Goal: Task Accomplishment & Management: Use online tool/utility

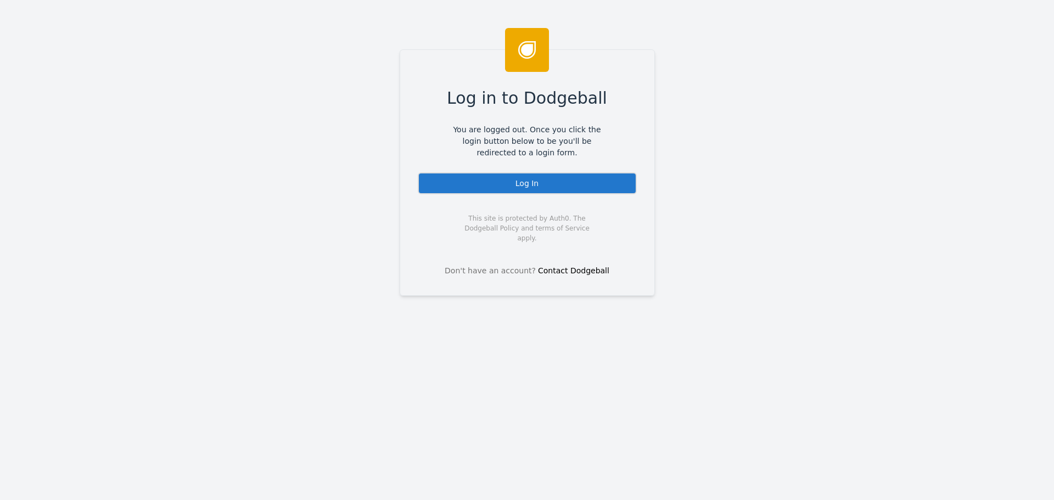
click at [531, 187] on div "Log In" at bounding box center [527, 183] width 219 height 22
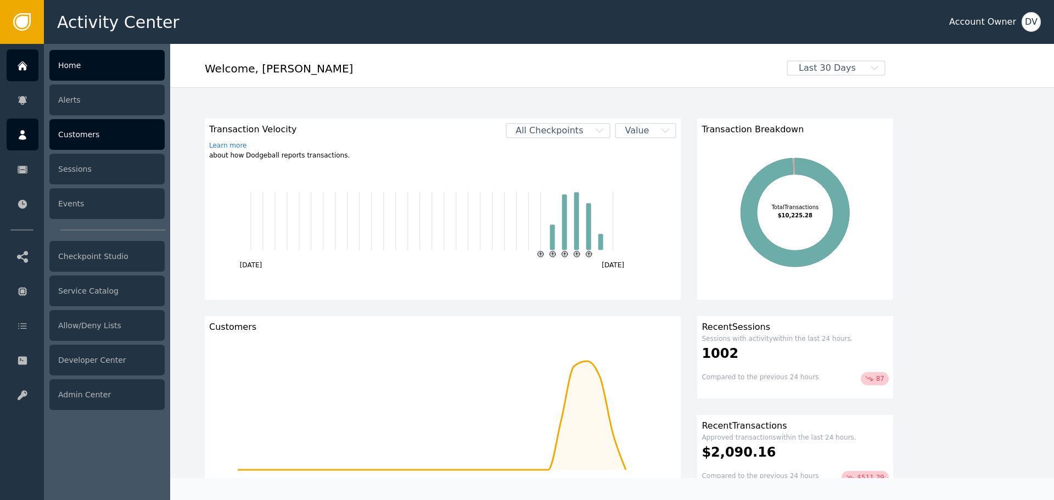
click at [85, 132] on div "Customers" at bounding box center [106, 134] width 115 height 31
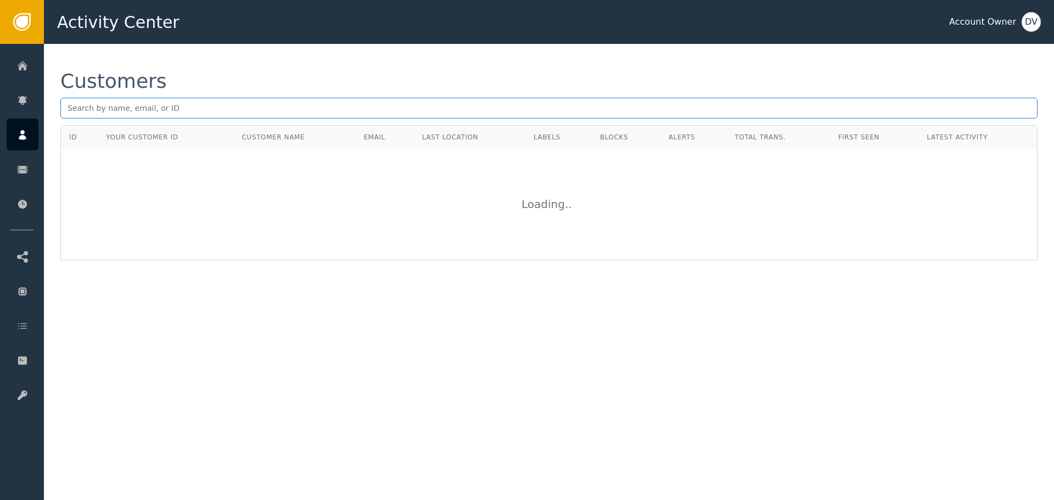
click at [273, 108] on input "text" at bounding box center [548, 108] width 977 height 21
paste input "[EMAIL_ADDRESS][DOMAIN_NAME]"
type input "[EMAIL_ADDRESS][DOMAIN_NAME]"
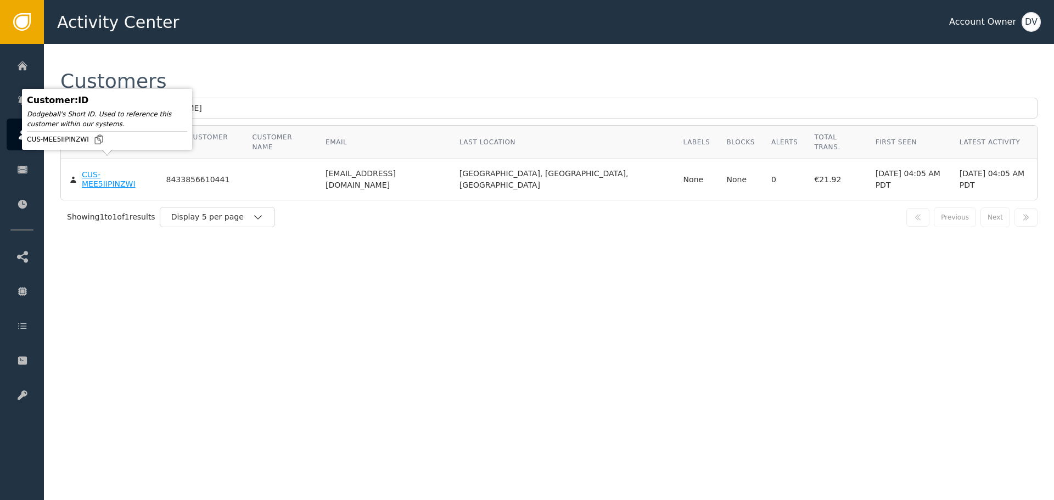
click at [117, 170] on div "CUS-MEE5IIPINZWI" at bounding box center [116, 179] width 68 height 19
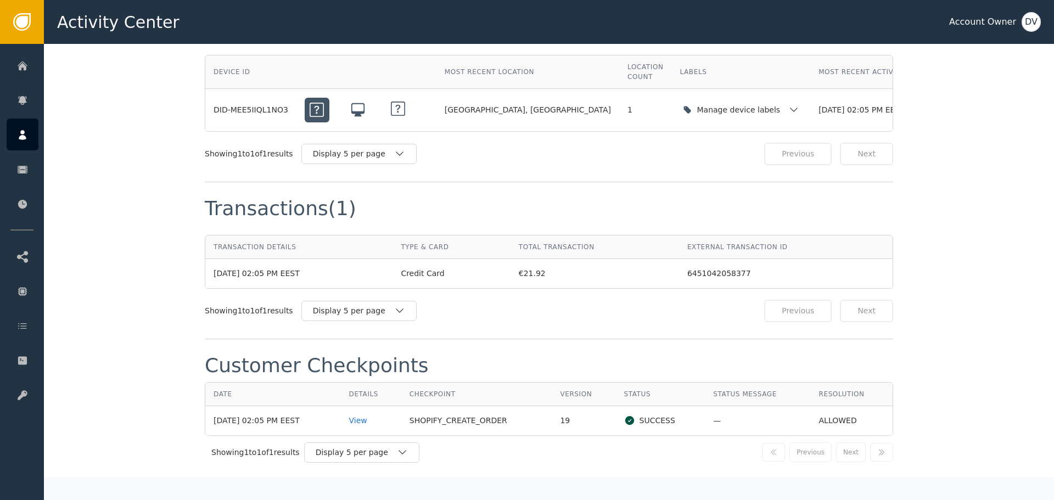
scroll to position [933, 0]
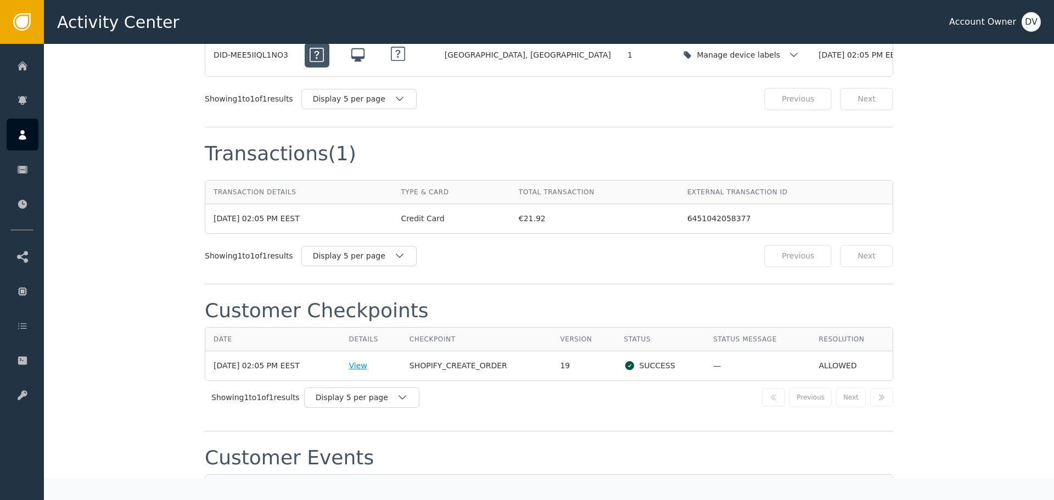
click at [370, 360] on div "View" at bounding box center [371, 366] width 44 height 12
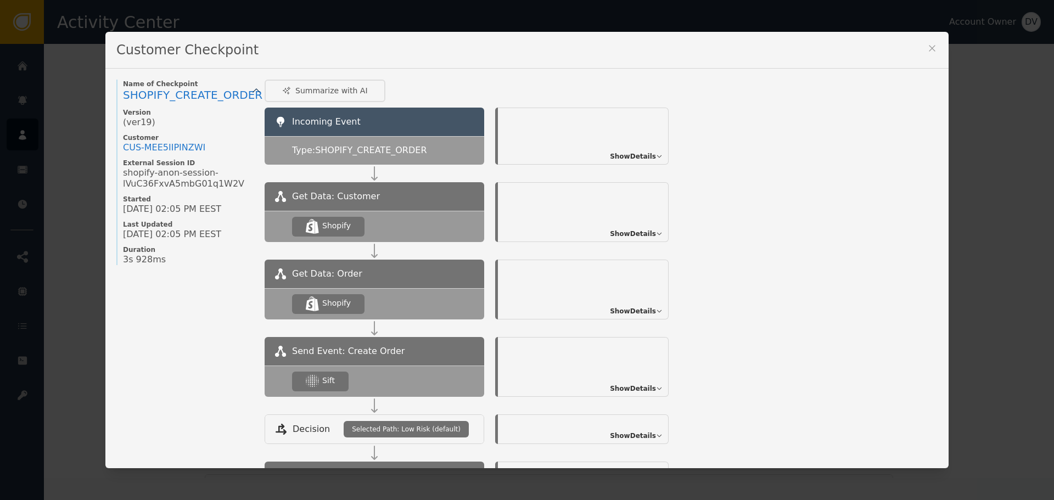
click at [645, 387] on span "Show Details" at bounding box center [633, 389] width 46 height 10
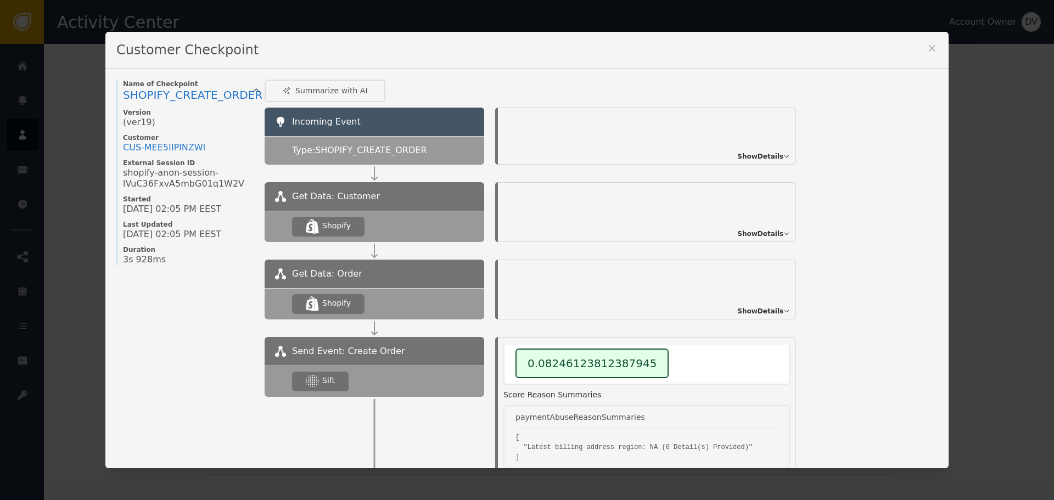
scroll to position [110, 0]
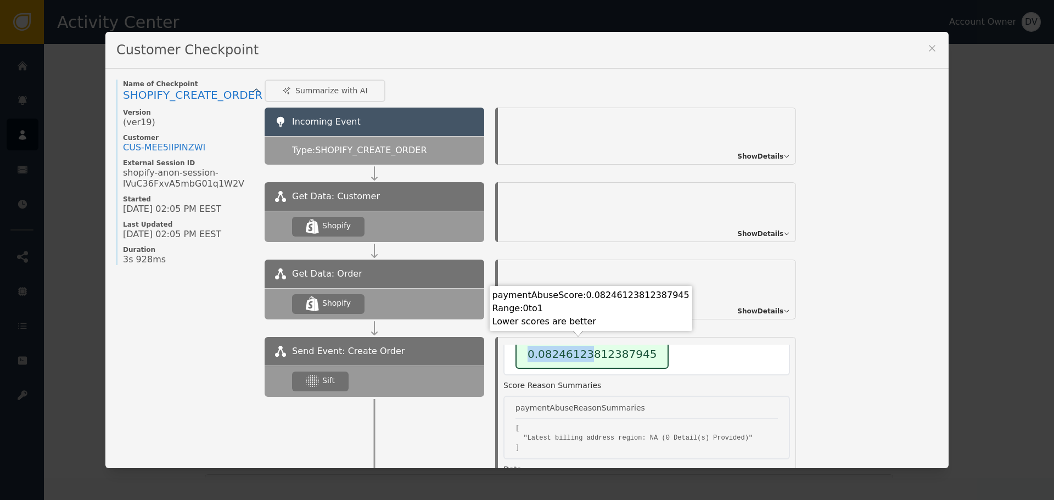
drag, startPoint x: 518, startPoint y: 356, endPoint x: 579, endPoint y: 355, distance: 61.5
click at [579, 355] on div "0.08246123812387945" at bounding box center [592, 354] width 153 height 30
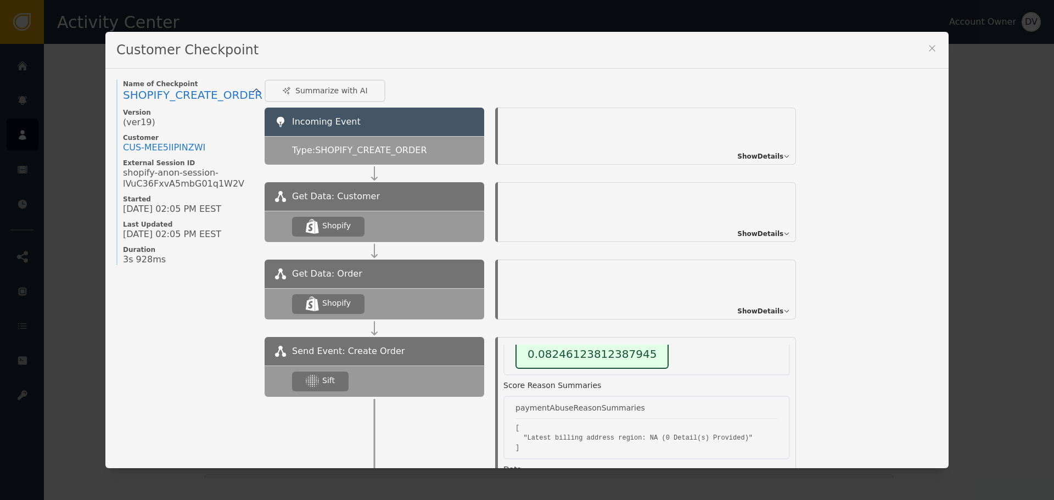
click at [1003, 144] on div "Customer Checkpoint Name of Checkpoint SHOPIFY_CREATE_ORDER Version (ver 19 ) C…" at bounding box center [527, 250] width 1054 height 500
click at [930, 49] on icon at bounding box center [932, 48] width 11 height 11
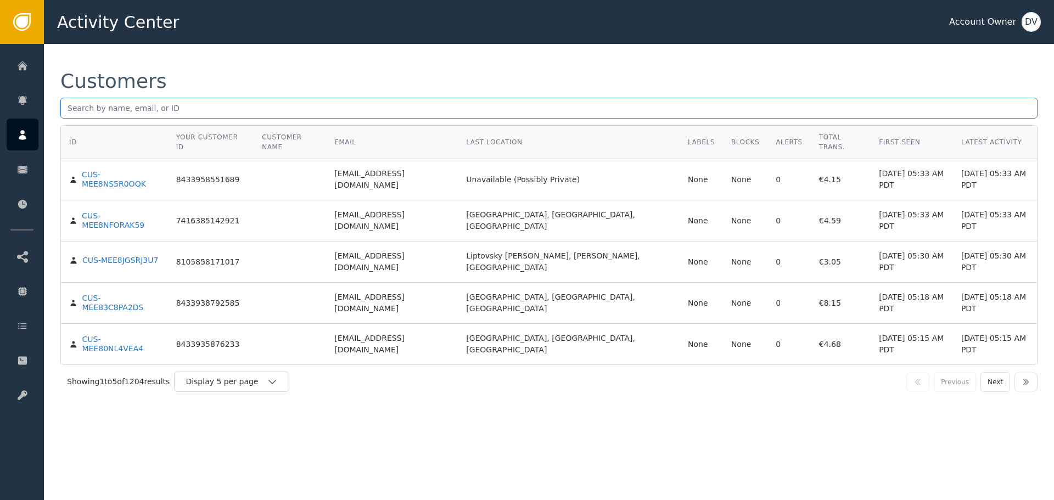
click at [311, 103] on input "text" at bounding box center [548, 108] width 977 height 21
paste input "[EMAIL_ADDRESS][DOMAIN_NAME]"
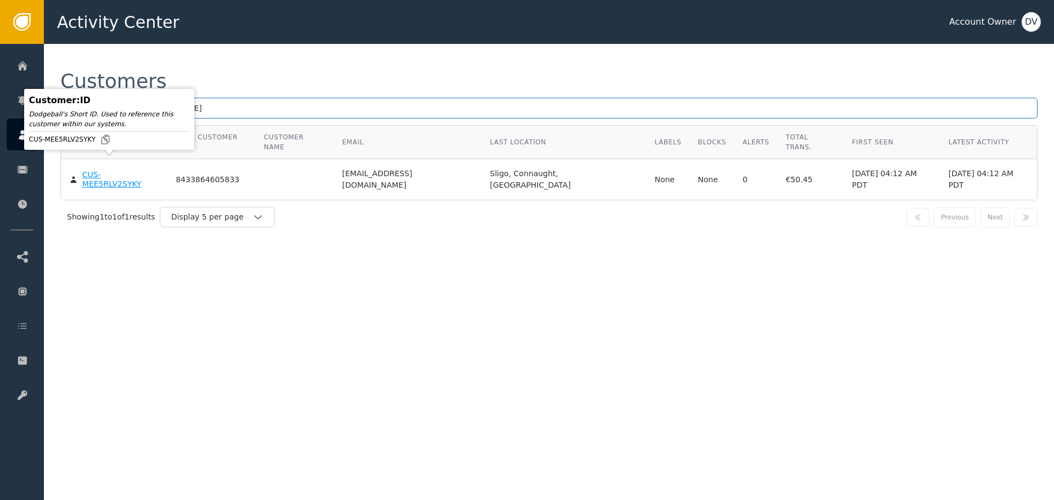
type input "[EMAIL_ADDRESS][DOMAIN_NAME]"
click at [111, 170] on div "CUS-MEE5RLV2SYKY" at bounding box center [120, 179] width 77 height 19
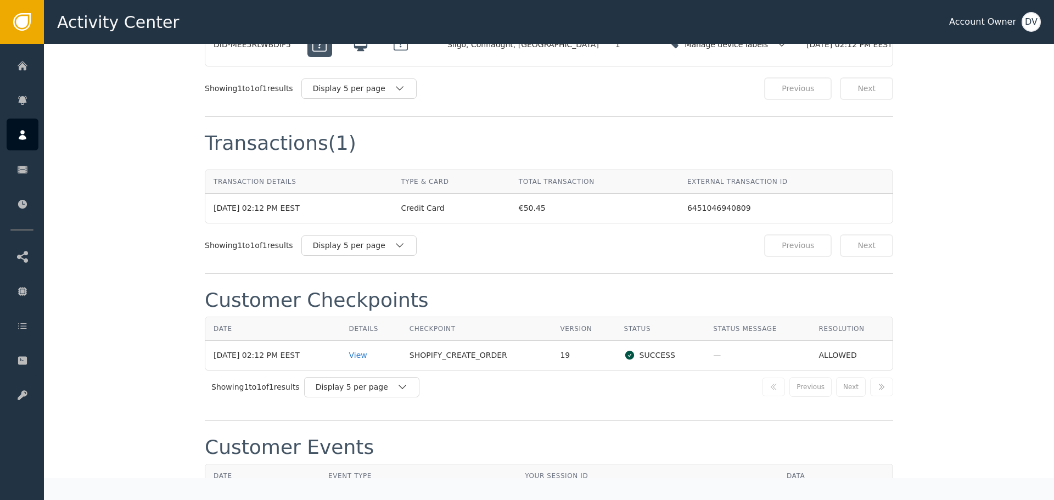
scroll to position [988, 0]
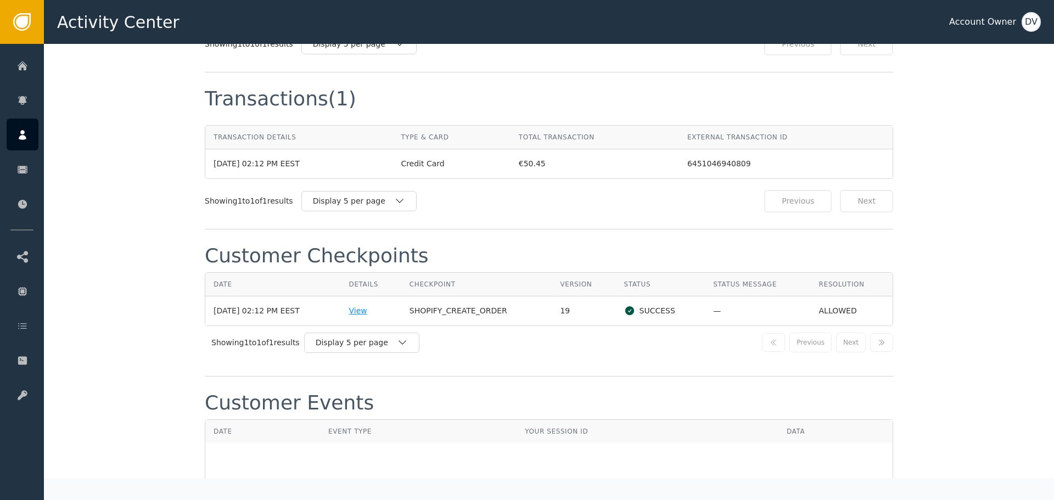
click at [377, 305] on div "View" at bounding box center [371, 311] width 44 height 12
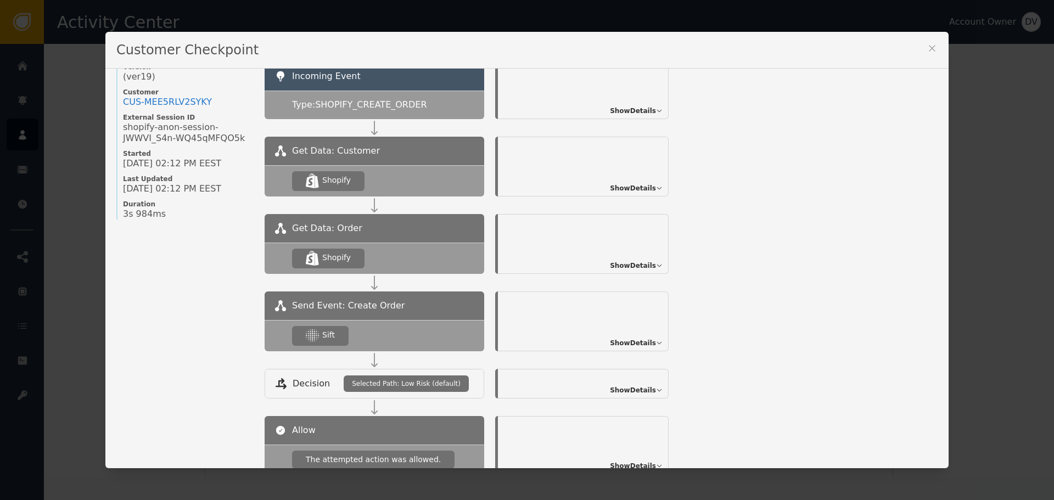
scroll to position [119, 0]
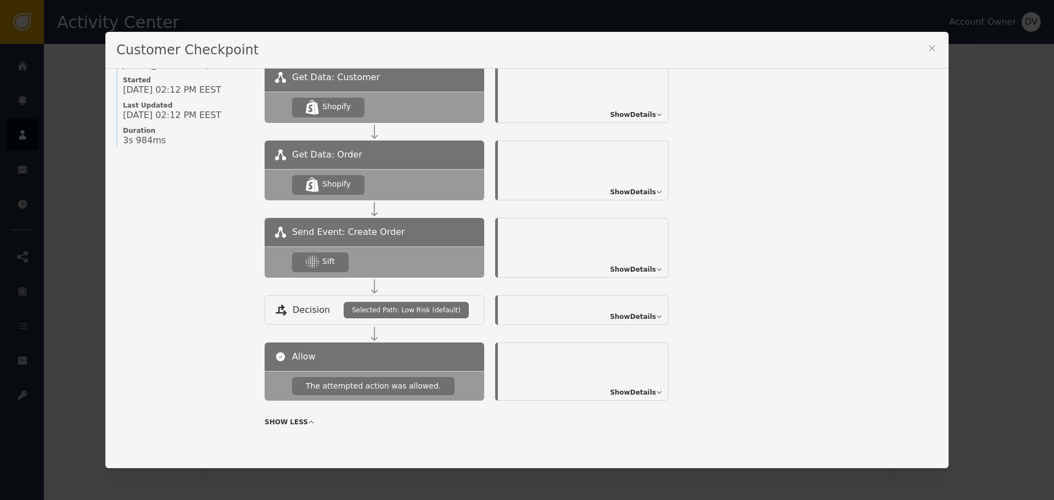
click at [649, 267] on span "Show Details" at bounding box center [633, 270] width 46 height 10
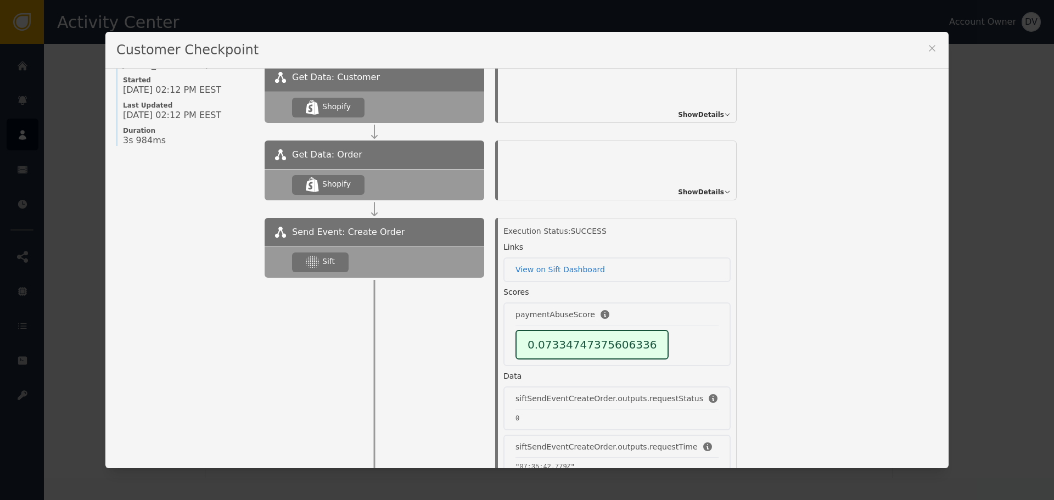
click at [978, 224] on div "Customer Checkpoint Name of Checkpoint SHOPIFY_CREATE_ORDER Version (ver 19 ) C…" at bounding box center [527, 250] width 1054 height 500
click at [929, 52] on icon at bounding box center [932, 48] width 11 height 11
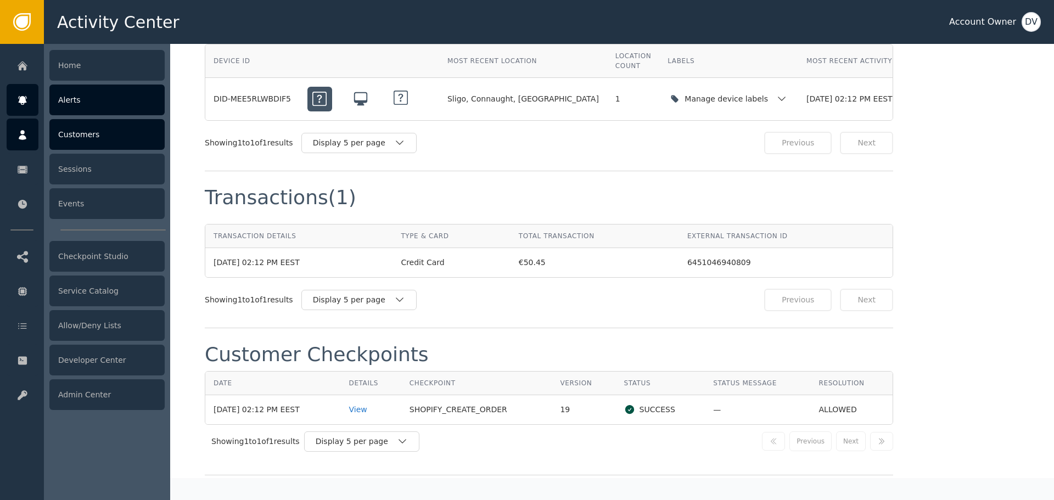
scroll to position [878, 0]
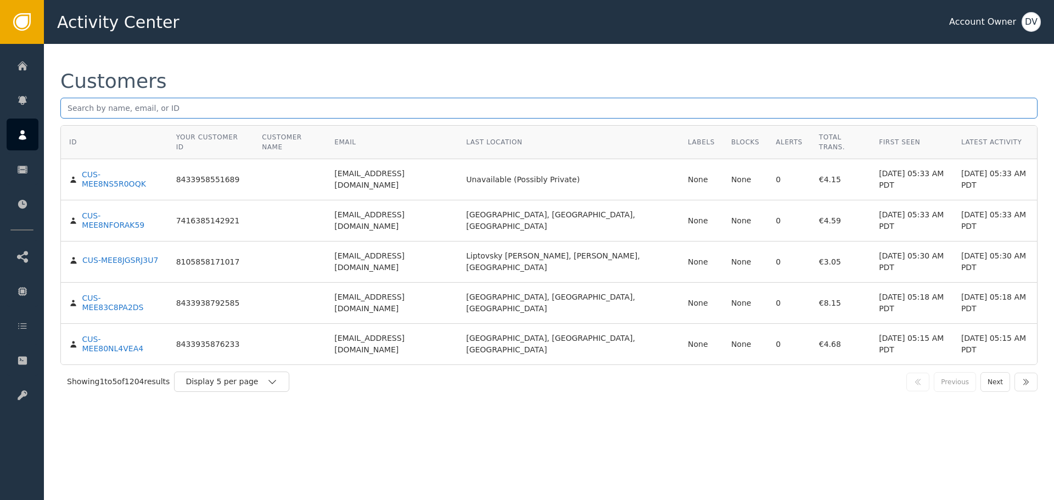
click at [202, 114] on input "text" at bounding box center [548, 108] width 977 height 21
paste input "[EMAIL_ADDRESS][DOMAIN_NAME]"
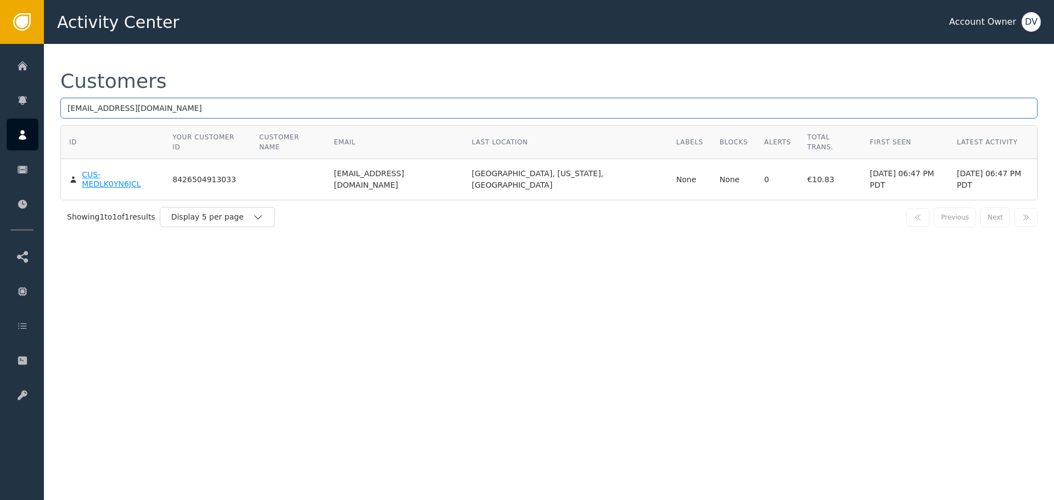
type input "[EMAIL_ADDRESS][DOMAIN_NAME]"
click at [98, 44] on body "Activity Center Account Owner DV Home Alerts Customers Sessions Events Checkpoi…" at bounding box center [527, 22] width 1054 height 44
click at [122, 170] on div "CUS-MEDLK0YN6JCL" at bounding box center [119, 179] width 74 height 19
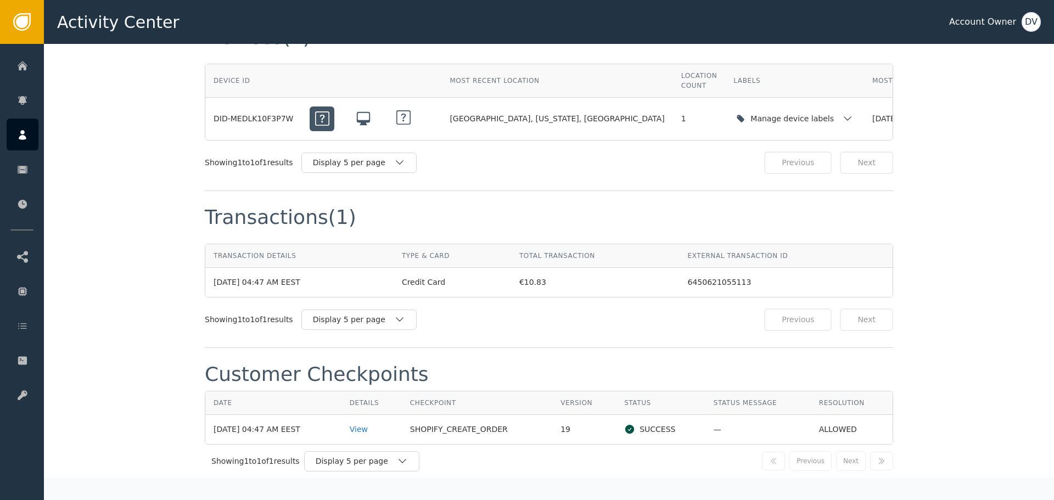
scroll to position [988, 0]
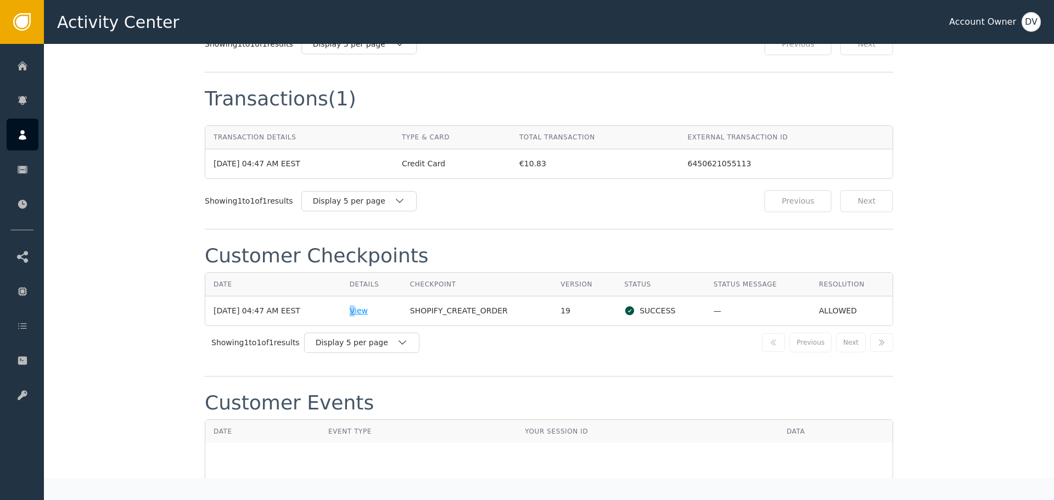
click at [365, 305] on div "View" at bounding box center [372, 311] width 44 height 12
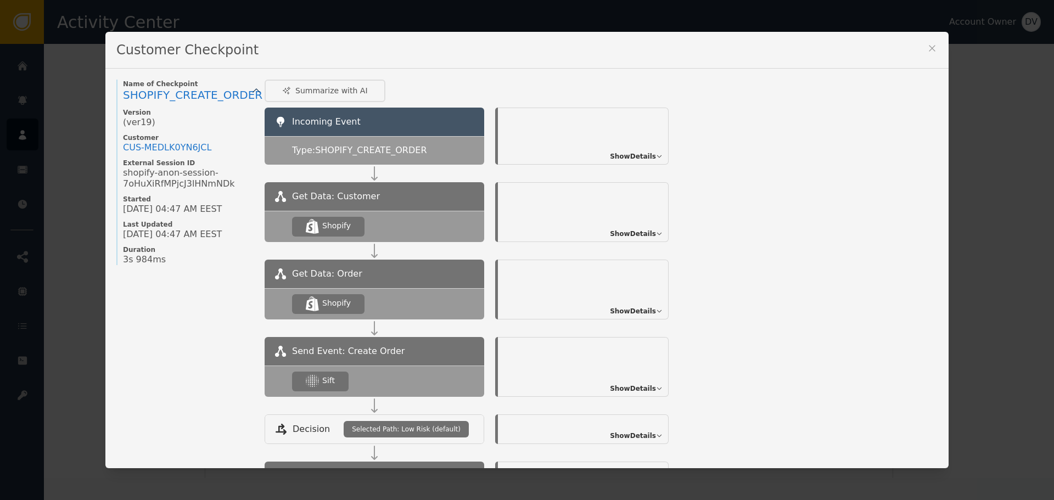
click at [651, 389] on span "Show Details" at bounding box center [633, 389] width 46 height 10
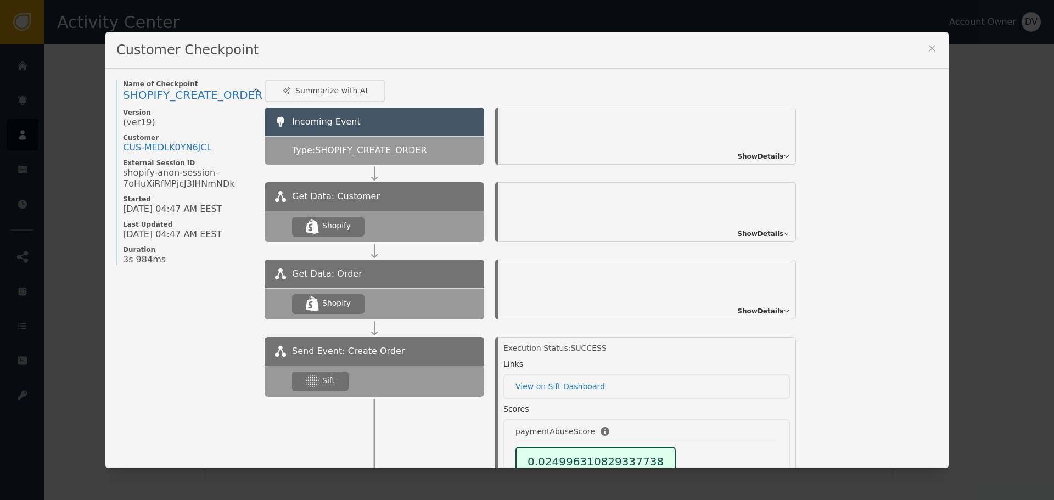
scroll to position [0, 0]
click at [931, 47] on icon at bounding box center [932, 48] width 11 height 11
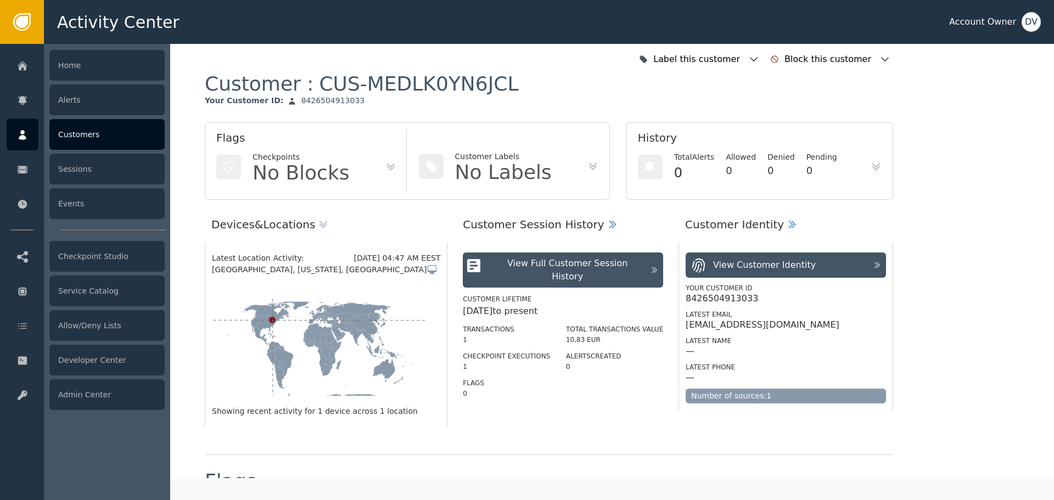
click at [86, 133] on div "Customers" at bounding box center [106, 134] width 115 height 31
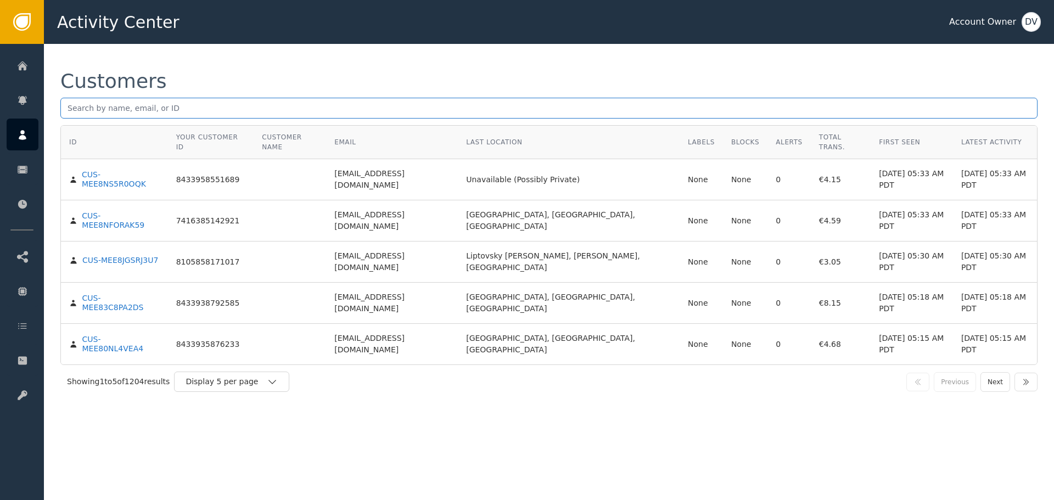
click at [176, 104] on input "text" at bounding box center [548, 108] width 977 height 21
paste input "[PERSON_NAME][EMAIL_ADDRESS][DOMAIN_NAME]"
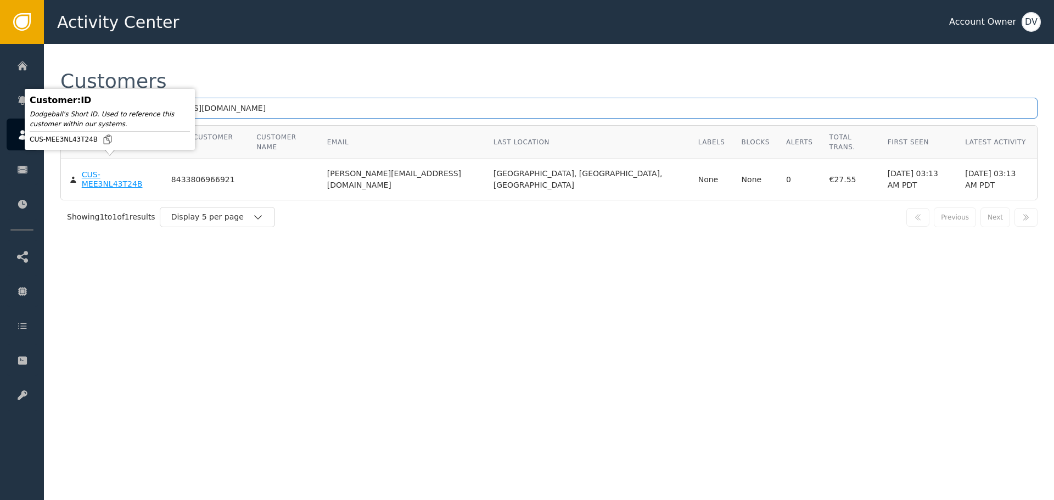
type input "[PERSON_NAME][EMAIL_ADDRESS][DOMAIN_NAME]"
click at [104, 170] on div "CUS-MEE3NL43T24B" at bounding box center [118, 179] width 73 height 19
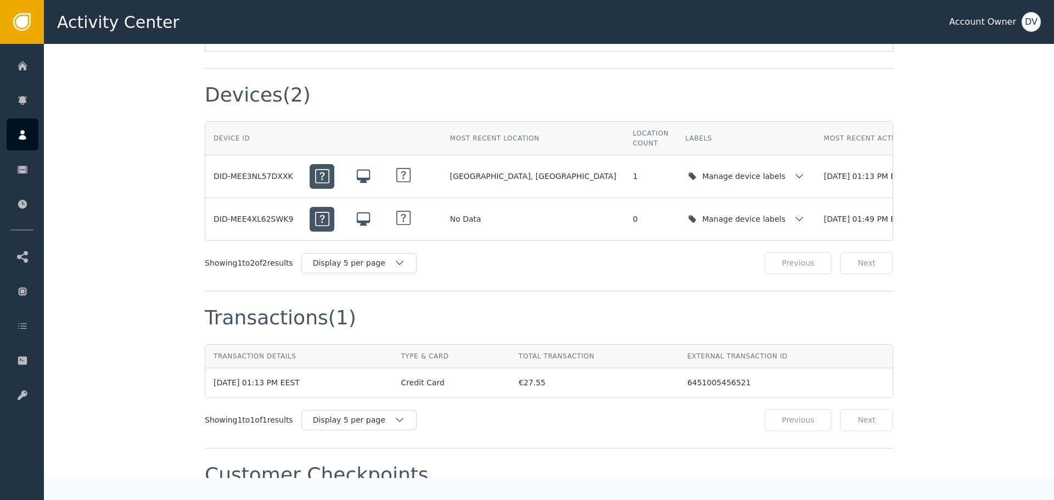
scroll to position [933, 0]
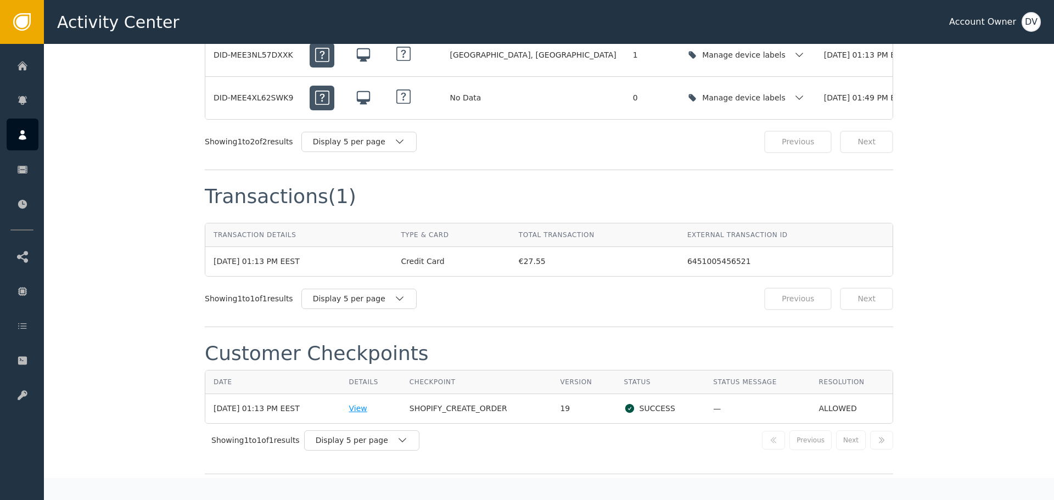
click at [370, 403] on div "View" at bounding box center [371, 409] width 44 height 12
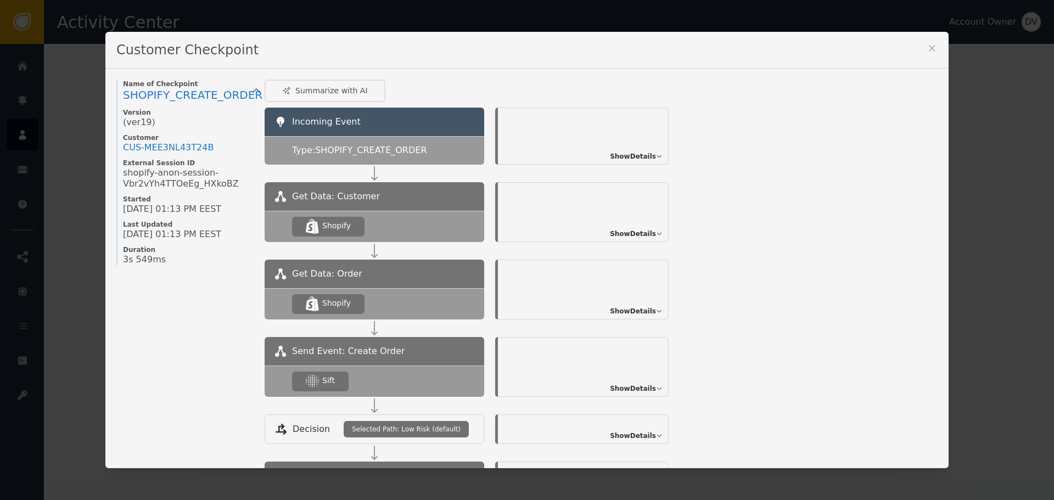
click at [642, 387] on span "Show Details" at bounding box center [633, 389] width 46 height 10
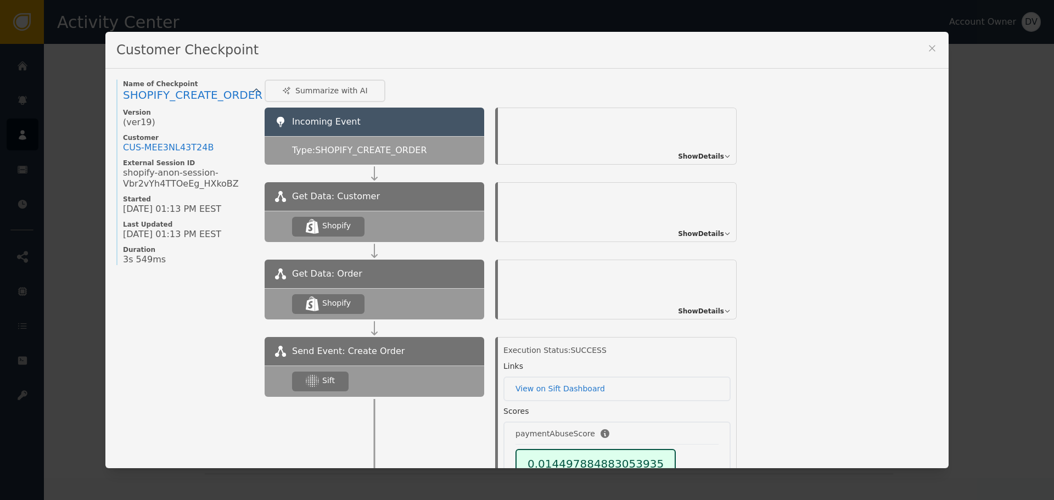
click at [968, 231] on div "Customer Checkpoint Name of Checkpoint SHOPIFY_CREATE_ORDER Version (ver 19 ) C…" at bounding box center [527, 250] width 1054 height 500
click at [927, 47] on icon at bounding box center [932, 48] width 11 height 11
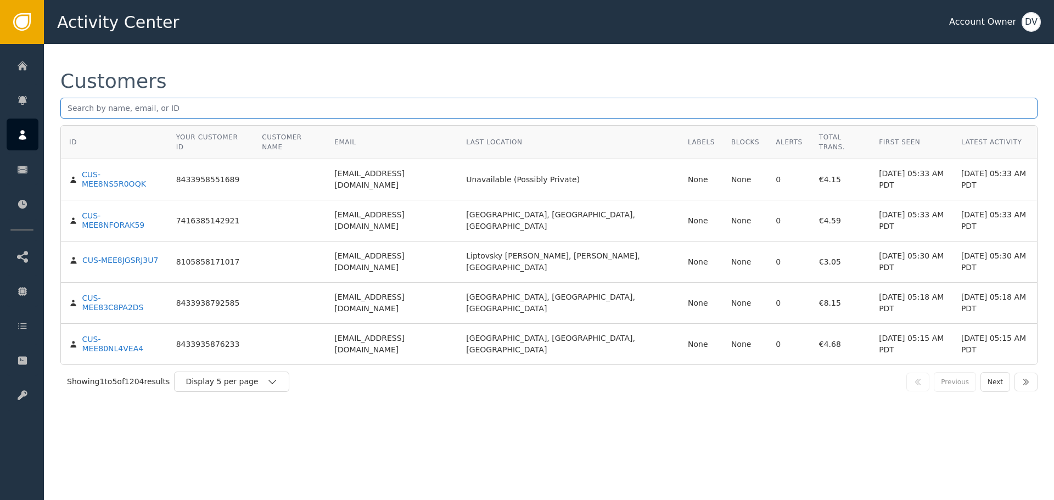
click at [242, 110] on input "text" at bounding box center [548, 108] width 977 height 21
paste input "[EMAIL_ADDRESS][DOMAIN_NAME]"
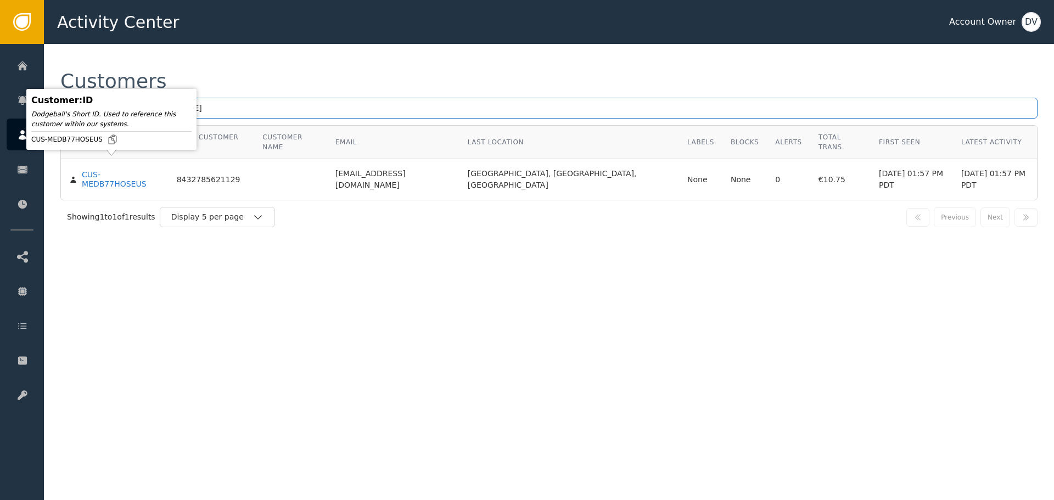
type input "[EMAIL_ADDRESS][DOMAIN_NAME]"
click at [122, 44] on body "Activity Center Account Owner DV Home Alerts Customers Sessions Events Checkpoi…" at bounding box center [527, 22] width 1054 height 44
click at [130, 170] on div "CUS-MEDB77HOSEUS" at bounding box center [121, 179] width 79 height 19
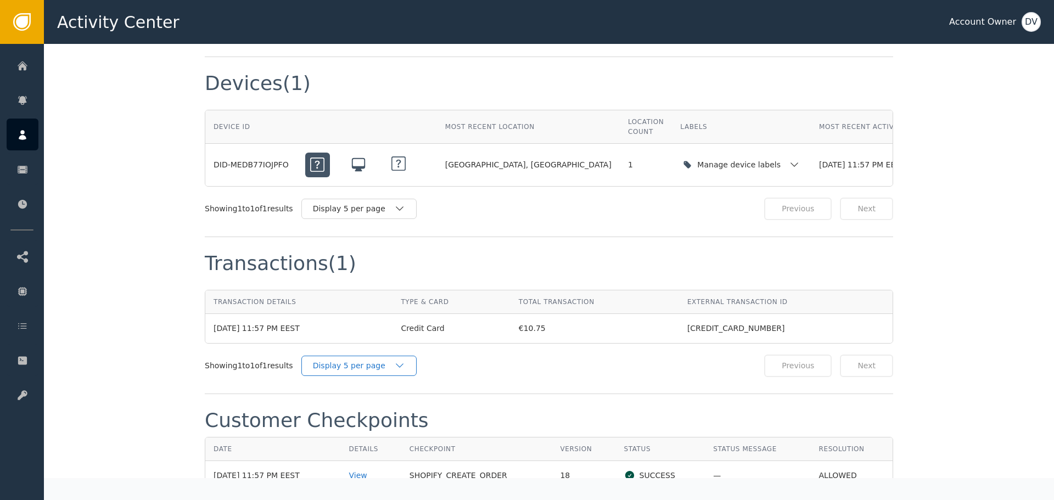
scroll to position [988, 0]
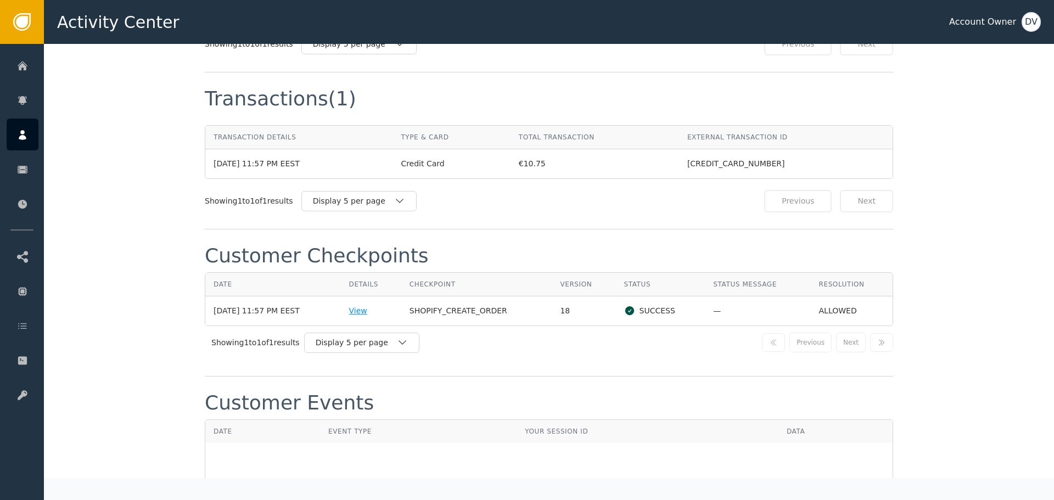
click at [372, 305] on div "View" at bounding box center [371, 311] width 44 height 12
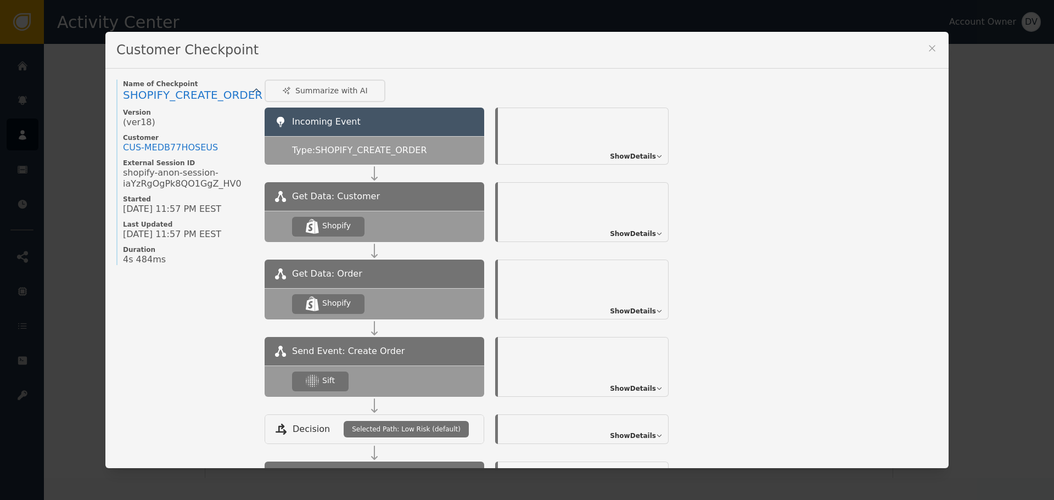
click at [647, 390] on span "Show Details" at bounding box center [633, 389] width 46 height 10
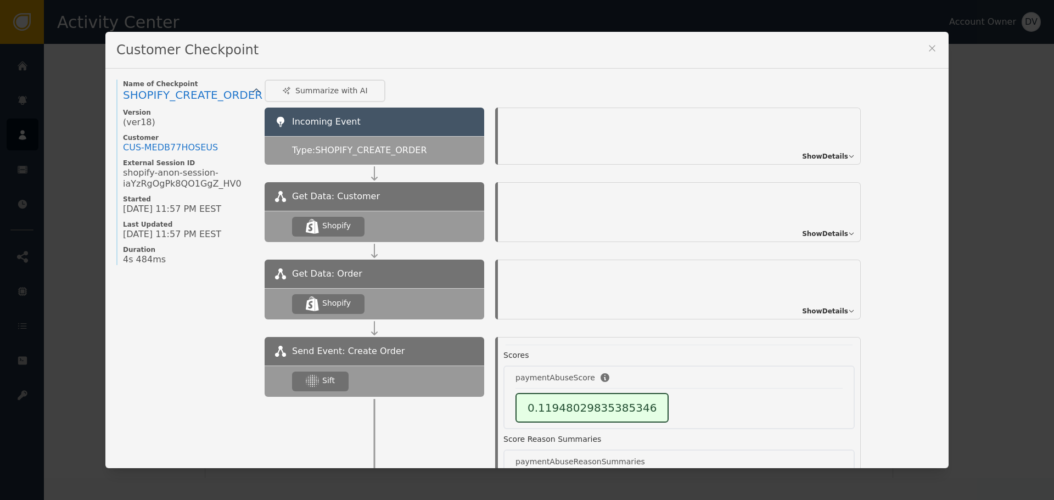
scroll to position [55, 0]
click at [928, 50] on icon at bounding box center [932, 48] width 11 height 11
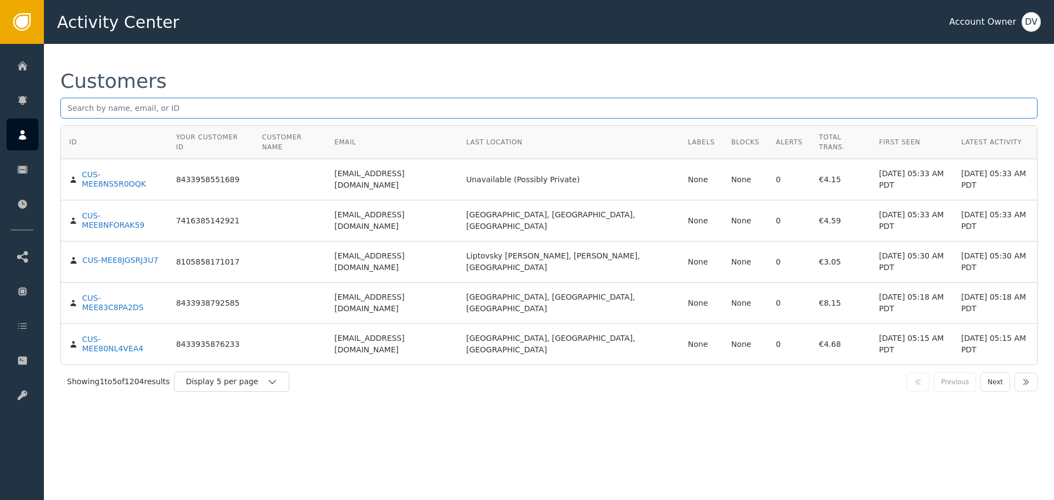
click at [125, 102] on input "text" at bounding box center [548, 108] width 977 height 21
paste input "[EMAIL_ADDRESS][DOMAIN_NAME]"
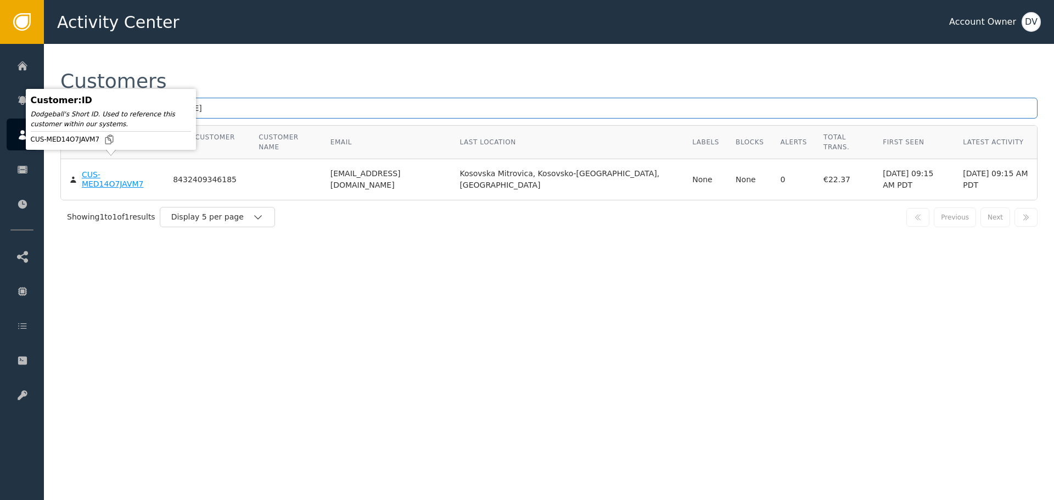
type input "[EMAIL_ADDRESS][DOMAIN_NAME]"
click at [109, 170] on div "CUS-MED14O7JAVM7" at bounding box center [119, 179] width 75 height 19
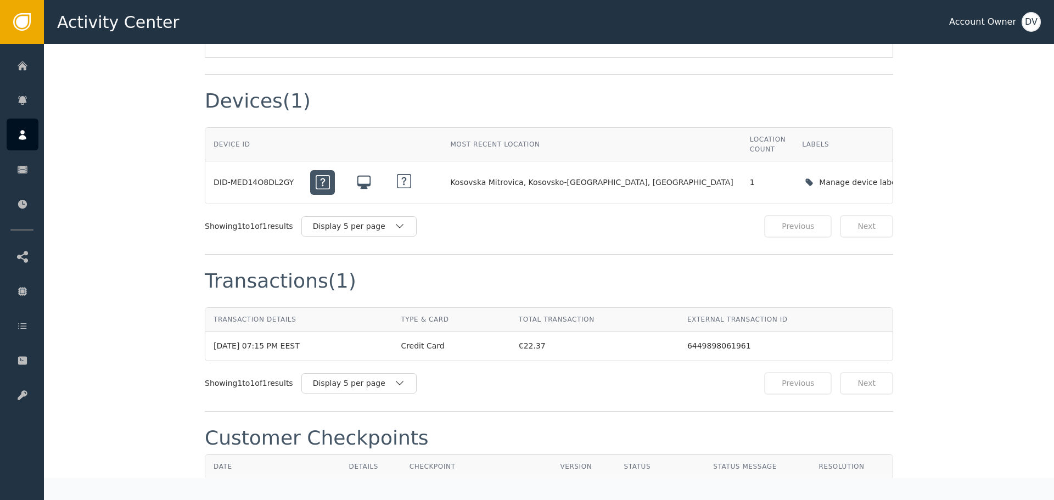
scroll to position [933, 0]
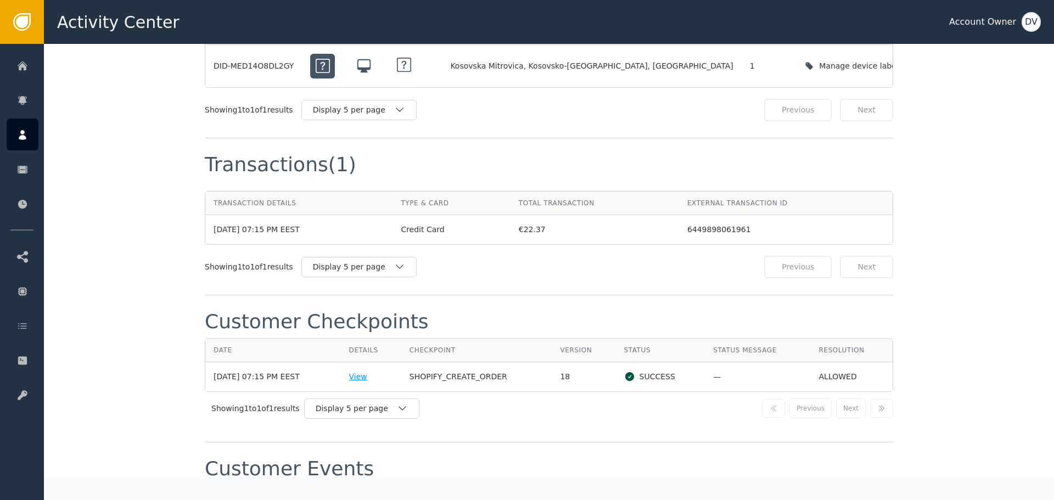
click at [368, 371] on div "View" at bounding box center [371, 377] width 44 height 12
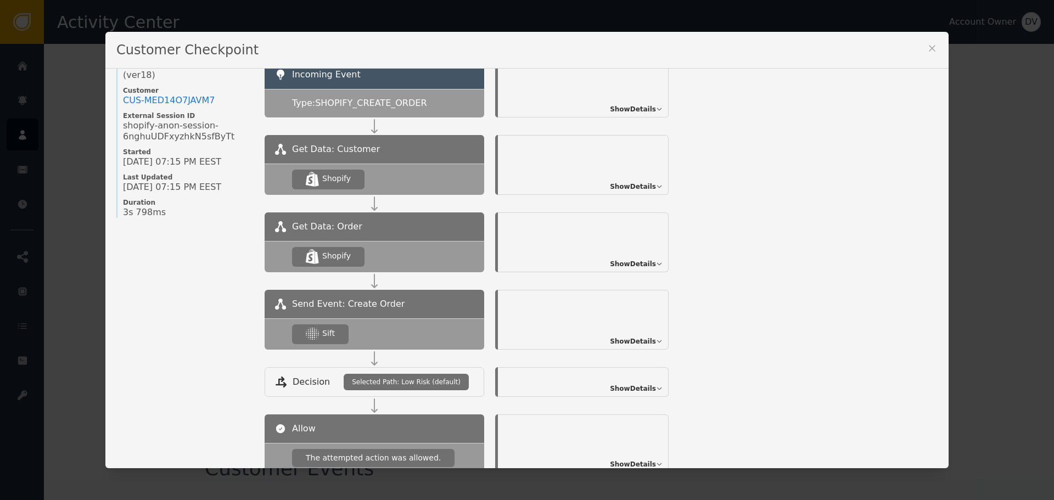
scroll to position [110, 0]
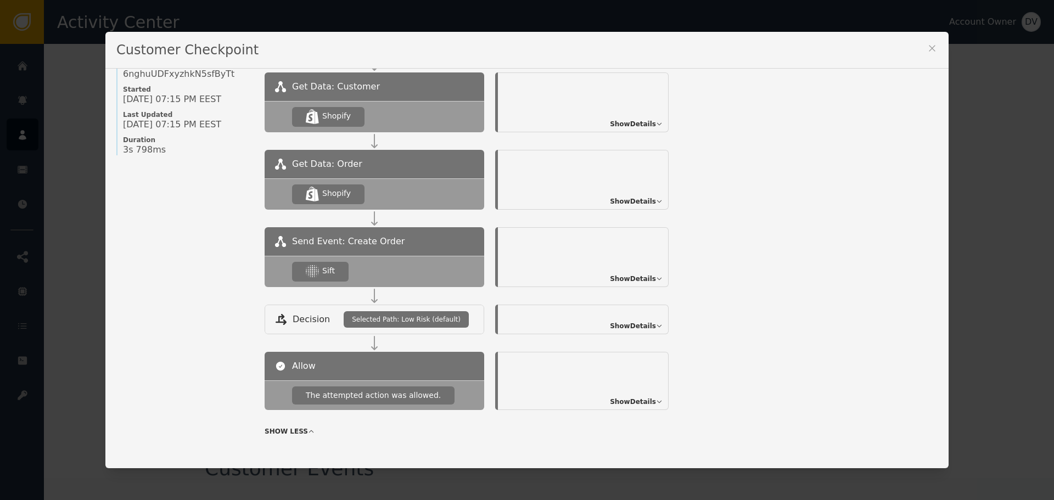
click at [648, 280] on span "Show Details" at bounding box center [633, 279] width 46 height 10
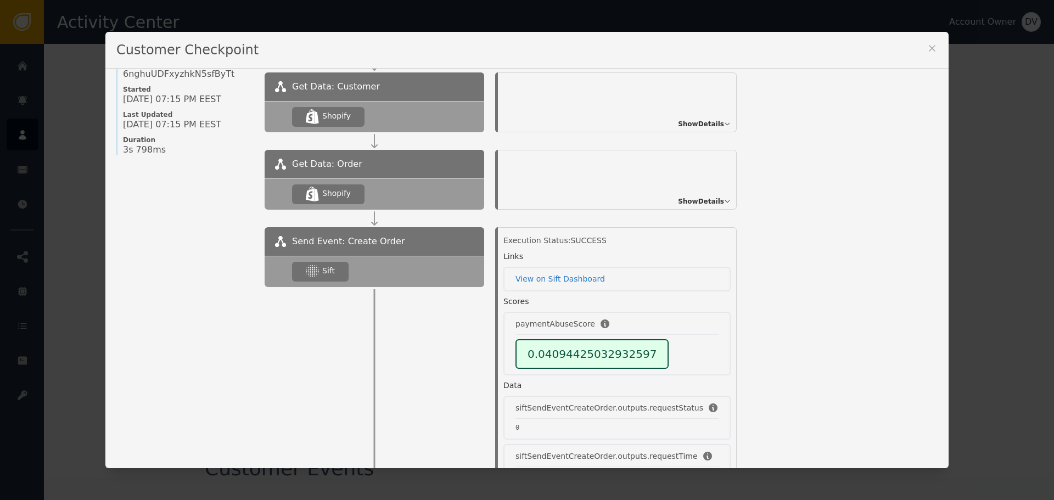
drag, startPoint x: 930, startPoint y: 50, endPoint x: 743, endPoint y: 1, distance: 192.6
click at [927, 49] on icon at bounding box center [932, 48] width 11 height 11
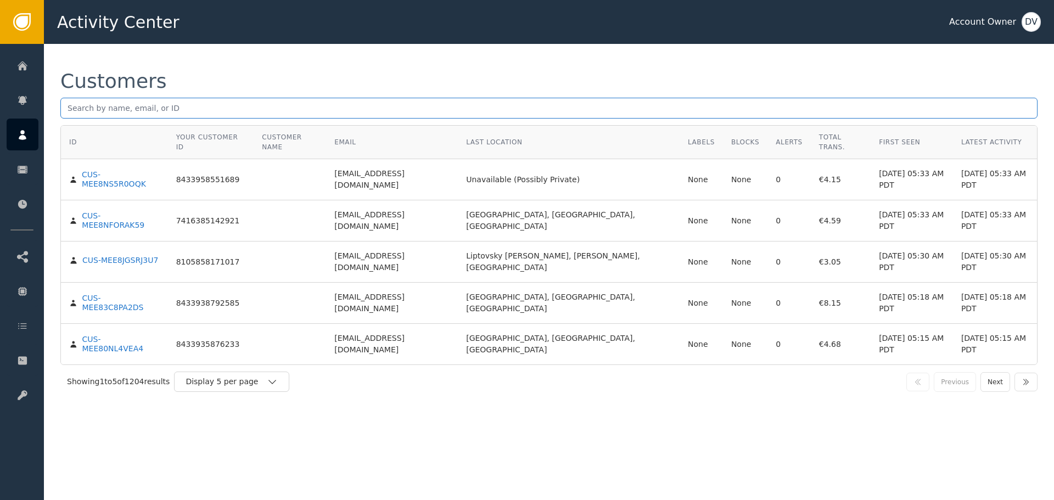
click at [146, 108] on input "text" at bounding box center [548, 108] width 977 height 21
paste input "[EMAIL_ADDRESS][DOMAIN_NAME]"
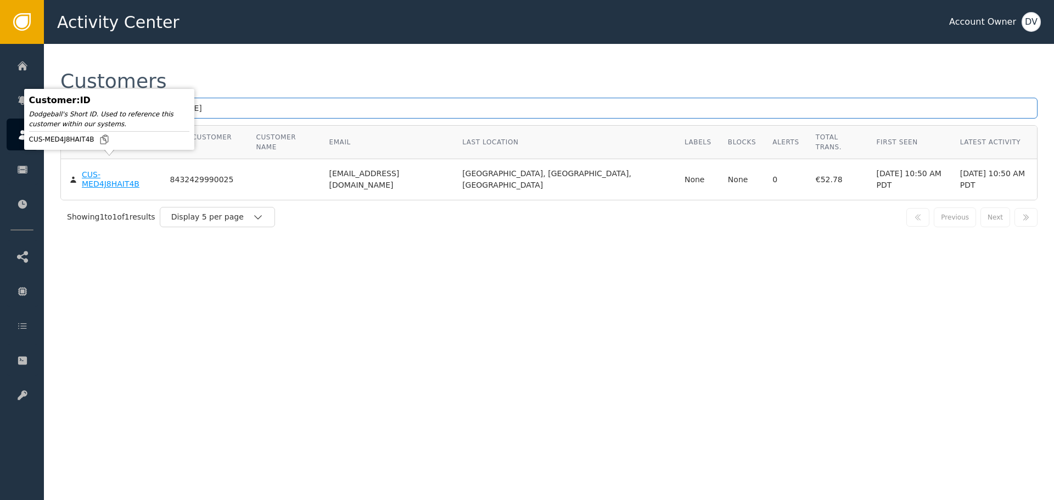
type input "[EMAIL_ADDRESS][DOMAIN_NAME]"
click at [112, 170] on div "CUS-MED4J8HAIT4B" at bounding box center [118, 179] width 72 height 19
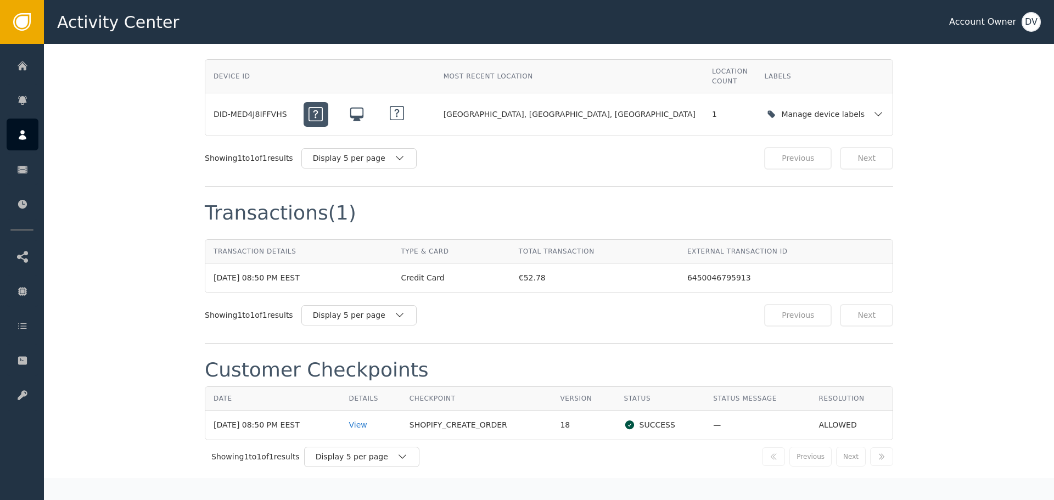
scroll to position [1043, 0]
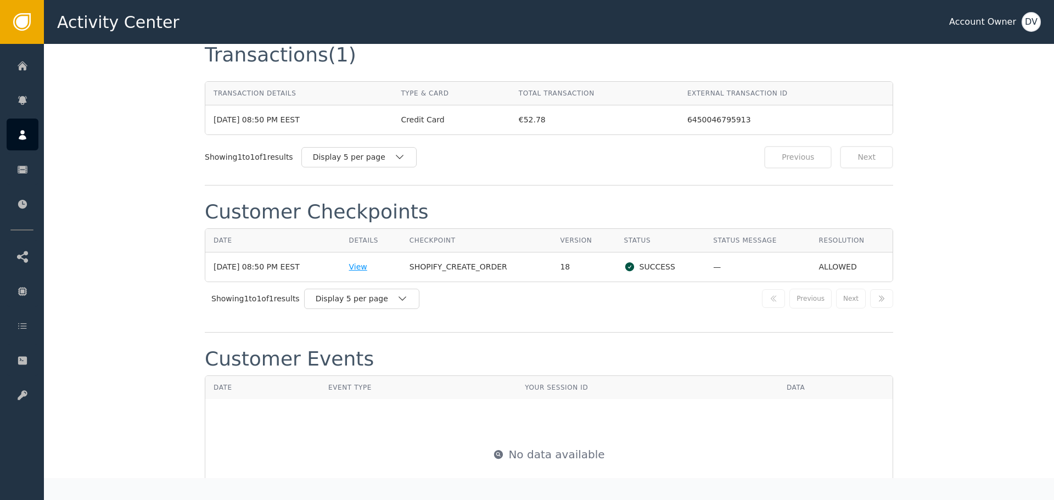
click at [367, 261] on div "View" at bounding box center [371, 267] width 44 height 12
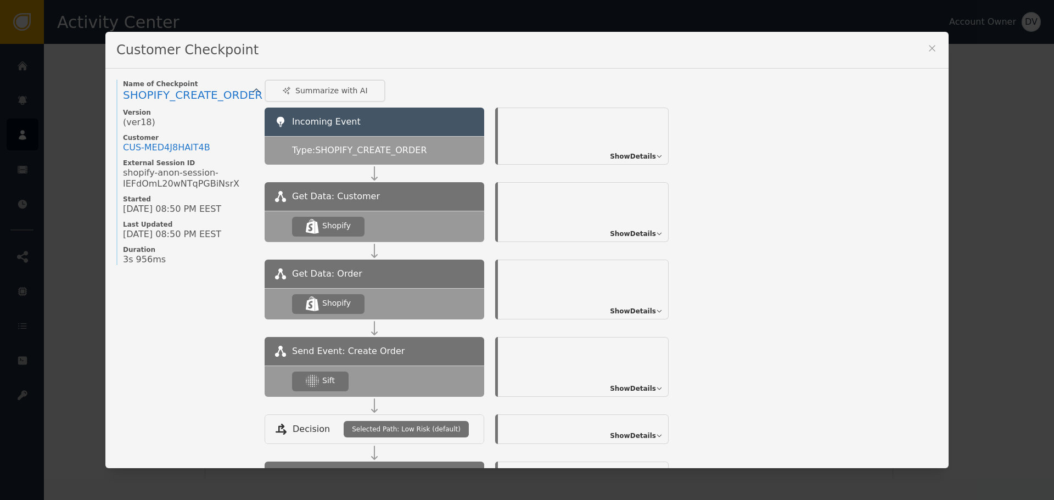
click at [643, 384] on span "Show Details" at bounding box center [633, 389] width 46 height 10
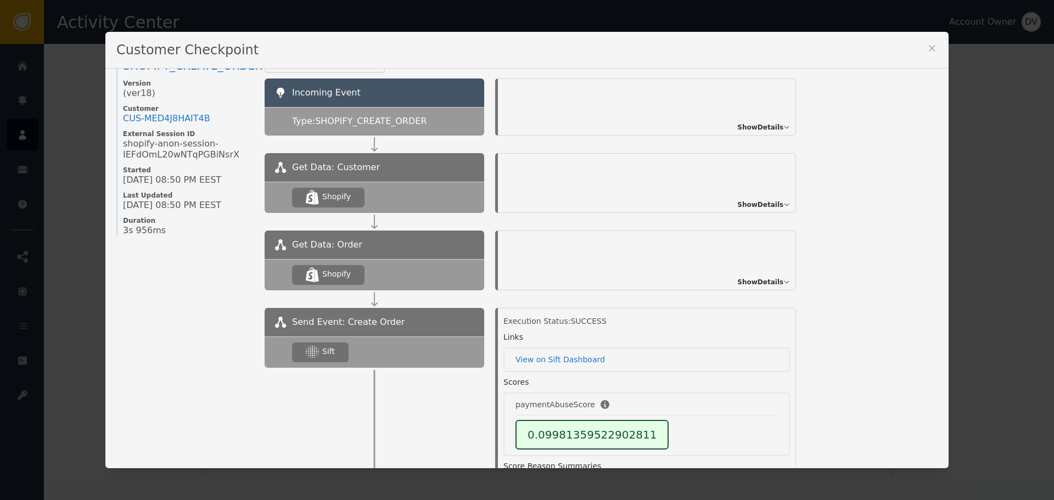
scroll to position [55, 0]
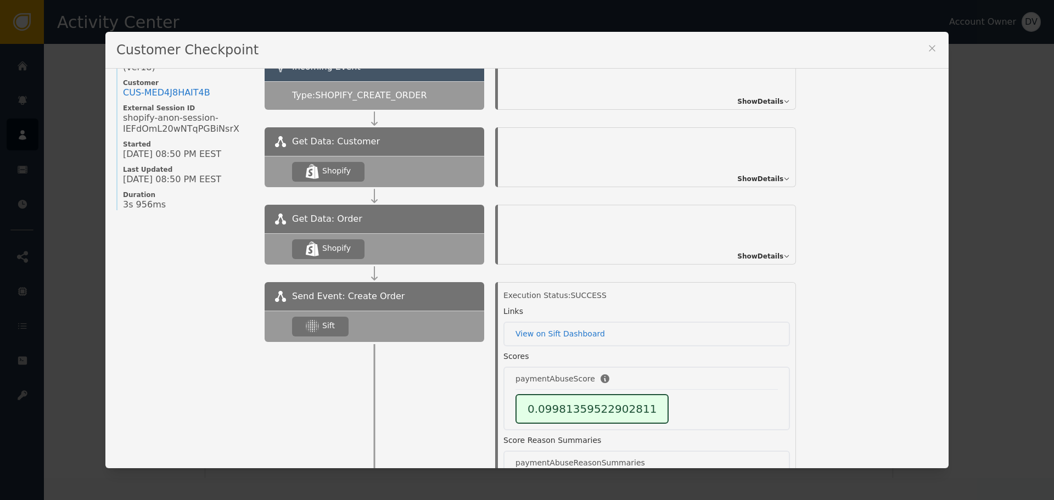
click at [1011, 223] on div "Customer Checkpoint Name of Checkpoint SHOPIFY_CREATE_ORDER Version (ver 18 ) C…" at bounding box center [527, 250] width 1054 height 500
click at [933, 47] on div "Customer Checkpoint Name of Checkpoint SHOPIFY_CREATE_ORDER Version (ver 18 ) C…" at bounding box center [526, 250] width 843 height 437
click at [929, 47] on icon at bounding box center [932, 48] width 6 height 6
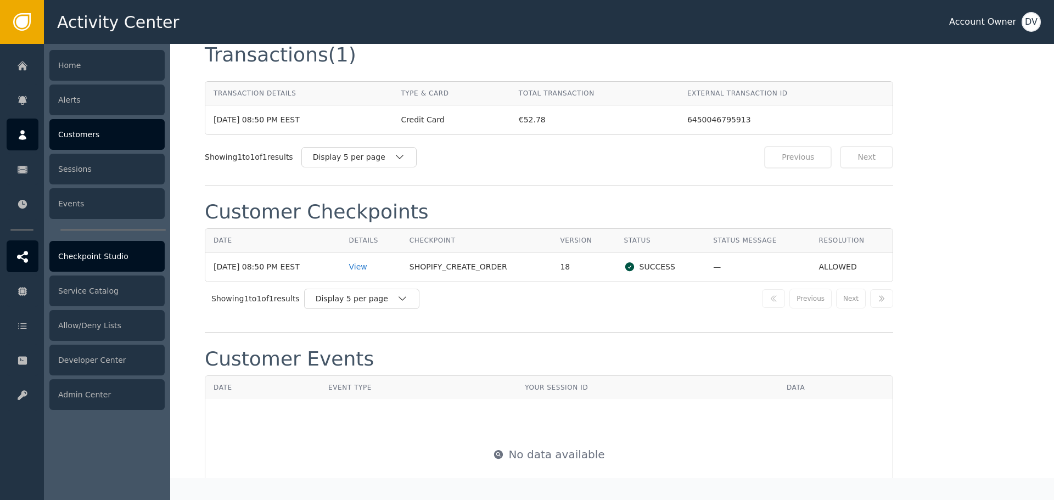
click at [85, 254] on div "Checkpoint Studio" at bounding box center [106, 256] width 115 height 31
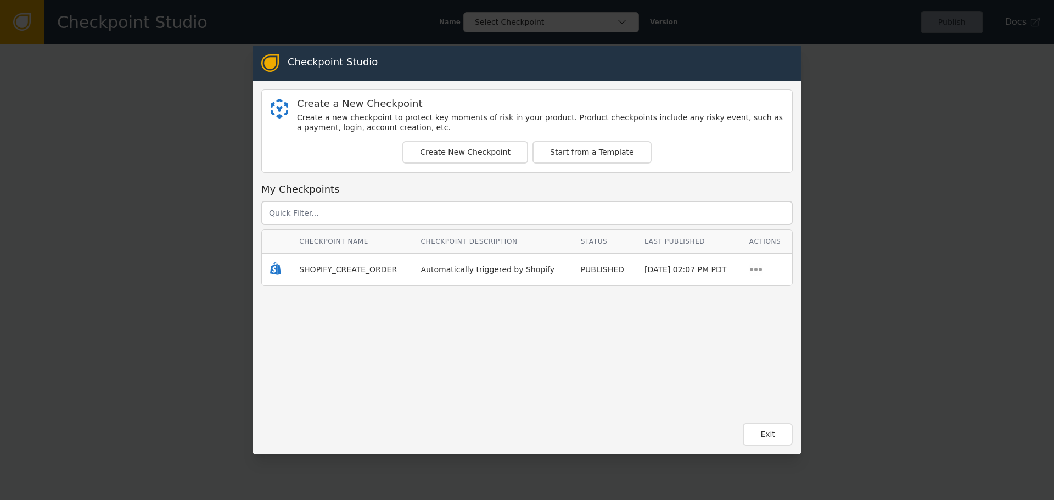
click at [299, 271] on span "SHOPIFY_CREATE_ORDER" at bounding box center [348, 269] width 98 height 9
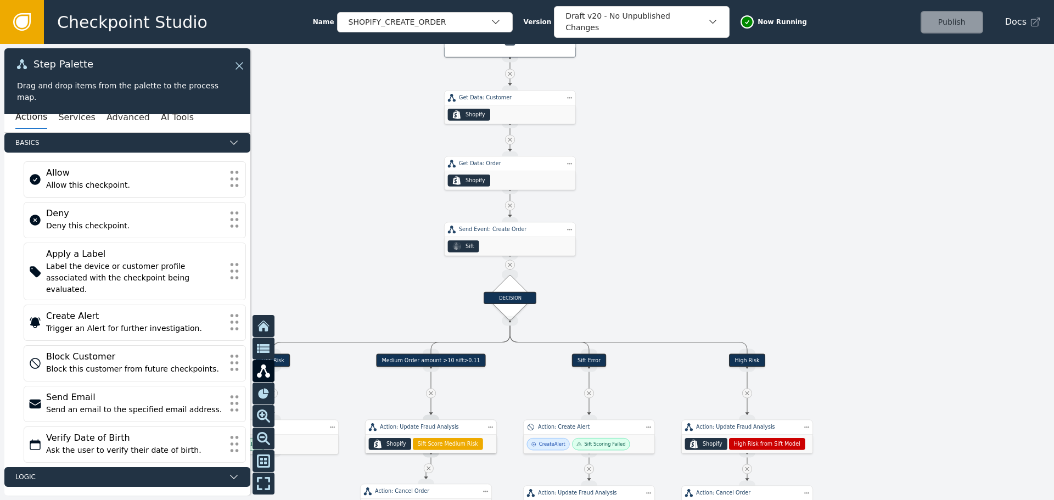
drag, startPoint x: 673, startPoint y: 377, endPoint x: 704, endPoint y: 126, distance: 252.3
click at [706, 119] on div at bounding box center [527, 272] width 1054 height 456
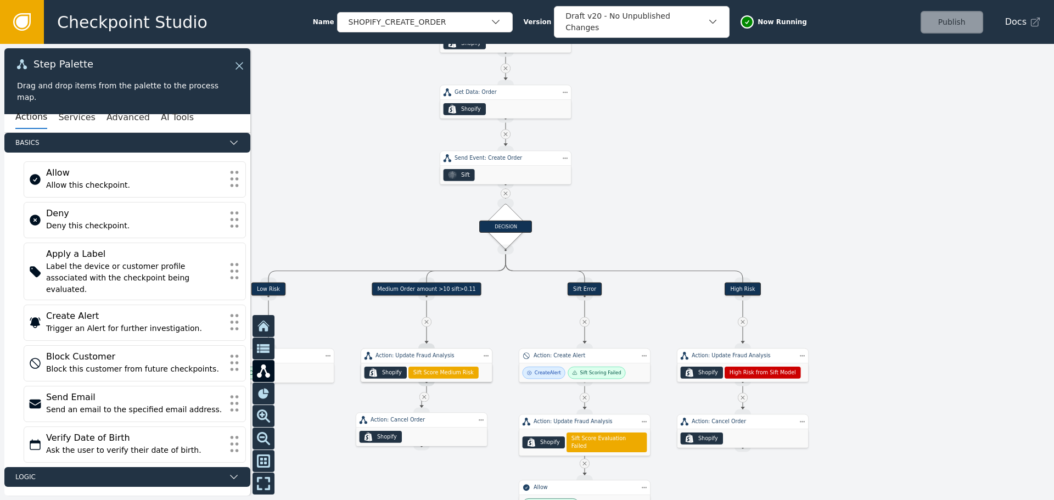
drag, startPoint x: 676, startPoint y: 246, endPoint x: 679, endPoint y: 105, distance: 141.1
click at [680, 105] on div at bounding box center [527, 272] width 1054 height 456
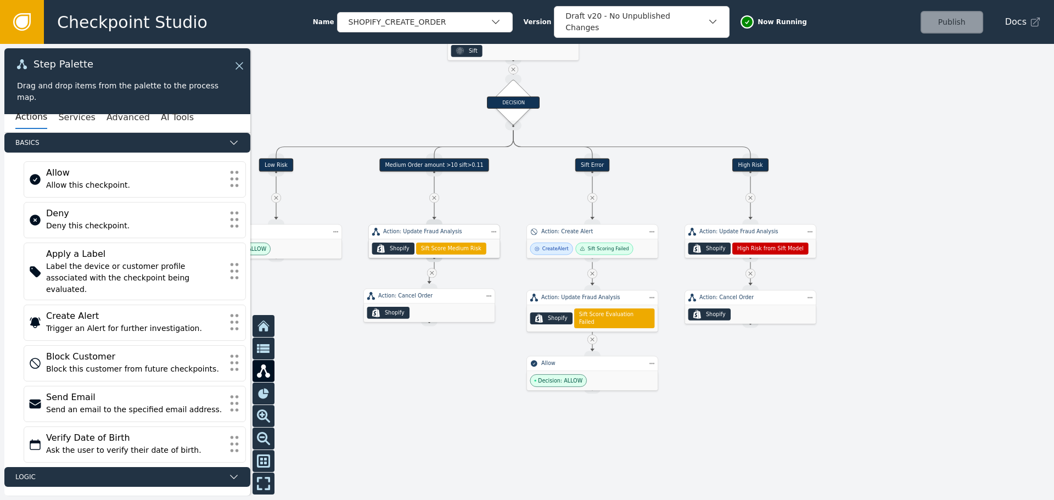
click at [455, 243] on div "Sift Score Medium Risk" at bounding box center [451, 249] width 70 height 12
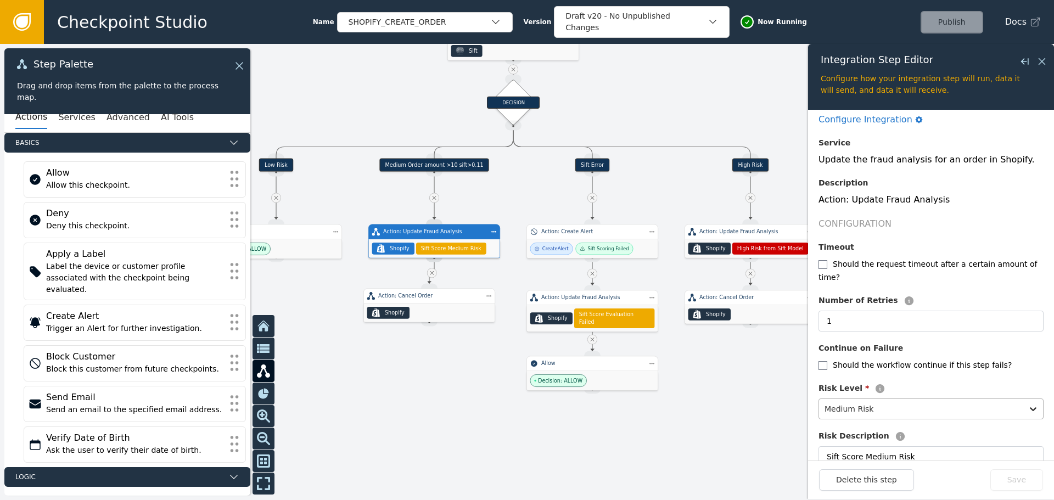
scroll to position [109, 0]
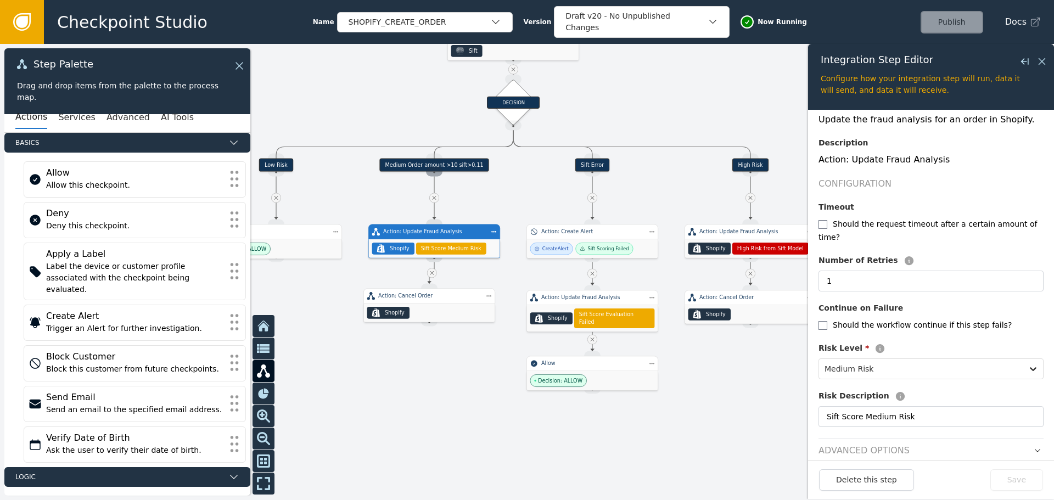
click at [438, 169] on div "Source Handle for step" at bounding box center [434, 172] width 16 height 10
click at [452, 164] on div "Medium Order amount >10 sift>0.11" at bounding box center [434, 165] width 110 height 13
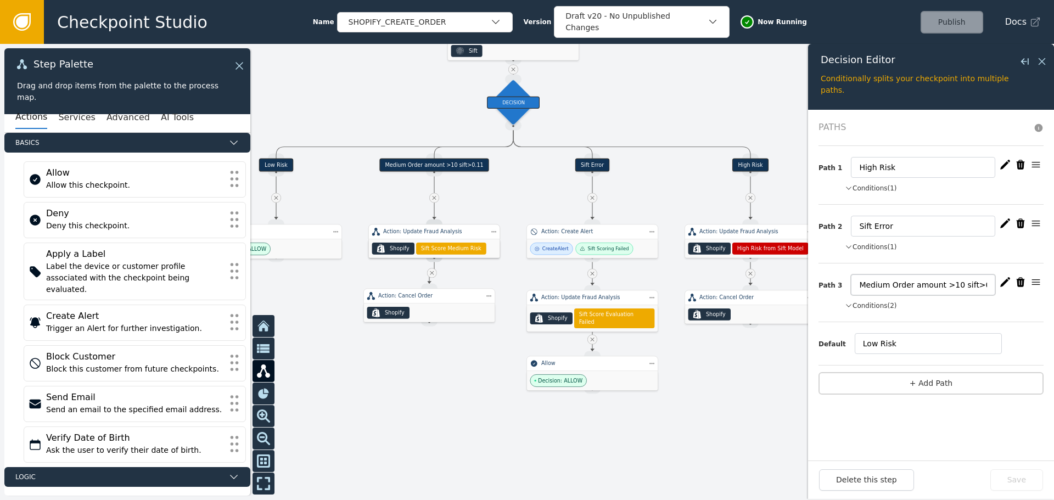
click at [977, 285] on input "Medium Order amount >10 sift>0.11" at bounding box center [923, 285] width 144 height 21
drag, startPoint x: 979, startPoint y: 284, endPoint x: 973, endPoint y: 285, distance: 6.3
click at [973, 285] on input "Medium Order amount >10 sift>0.11" at bounding box center [923, 285] width 144 height 21
type input "Medium Order amount >10 sift>0.08"
click at [1021, 482] on button "Save" at bounding box center [1016, 479] width 53 height 21
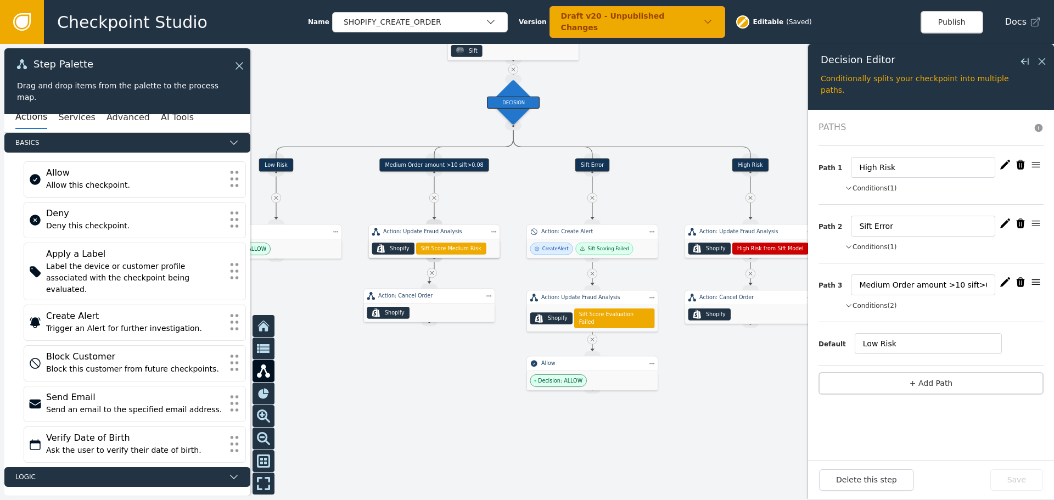
click at [1005, 283] on icon "button" at bounding box center [1005, 282] width 10 height 10
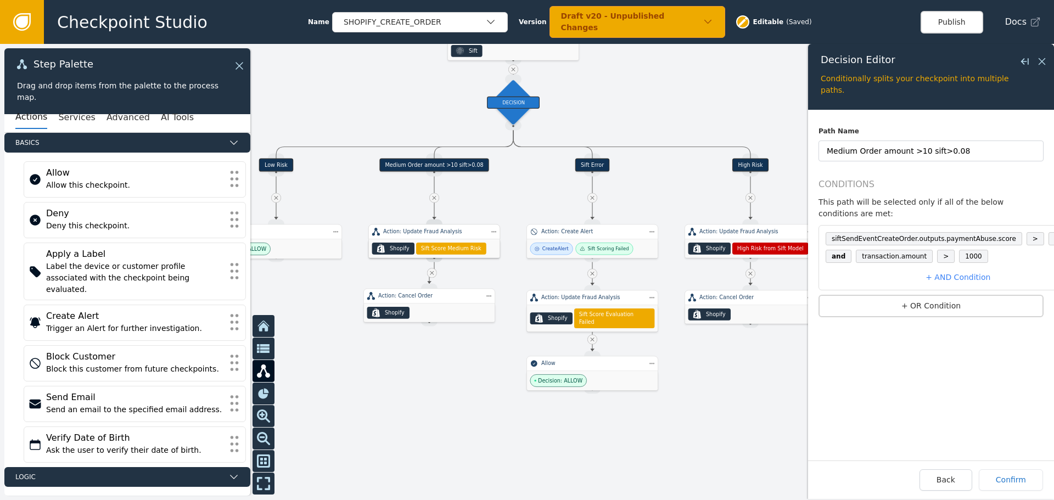
click at [1049, 232] on span "0.11" at bounding box center [1062, 238] width 27 height 13
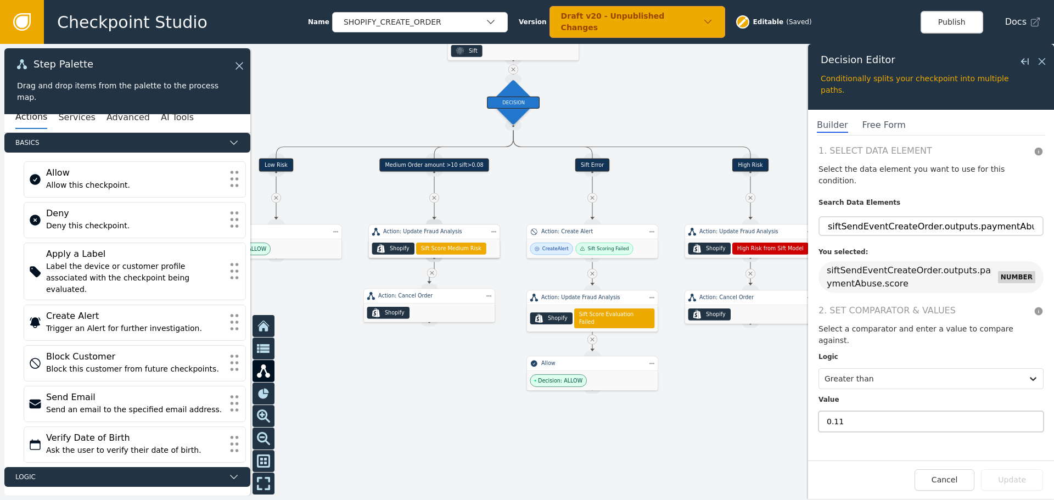
drag, startPoint x: 861, startPoint y: 401, endPoint x: 834, endPoint y: 402, distance: 27.0
click at [834, 411] on input "0.11" at bounding box center [931, 421] width 225 height 21
type input "0.08"
click at [1037, 477] on button "Update" at bounding box center [1012, 479] width 62 height 21
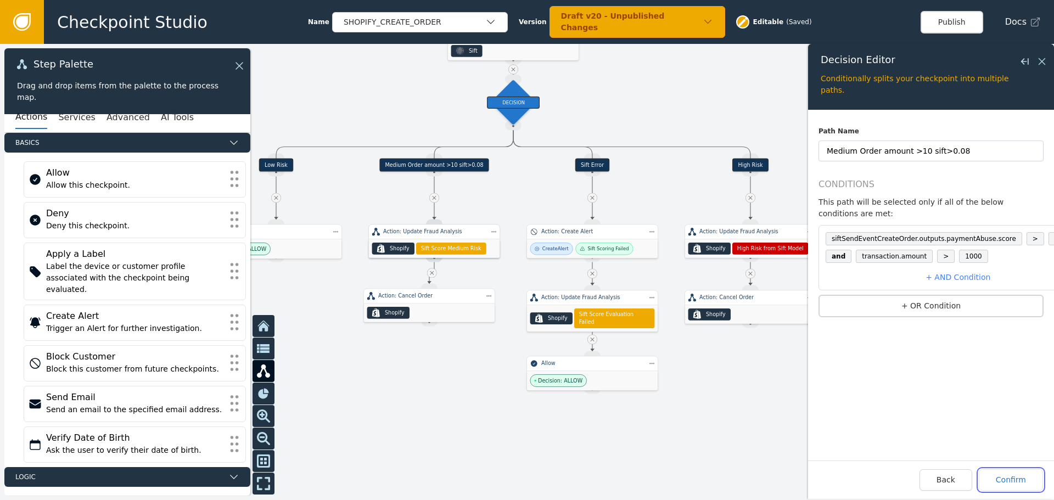
click at [1037, 477] on button "Confirm" at bounding box center [1011, 479] width 64 height 21
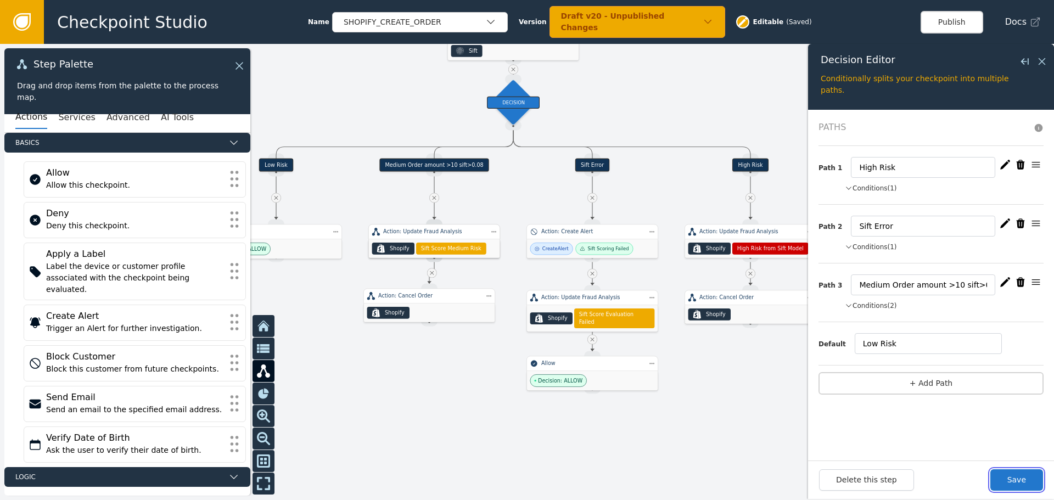
click at [1037, 477] on button "Save" at bounding box center [1016, 479] width 53 height 21
click at [1020, 483] on div "Delete this step Save" at bounding box center [931, 479] width 224 height 21
click at [969, 19] on button "Publish" at bounding box center [952, 22] width 63 height 23
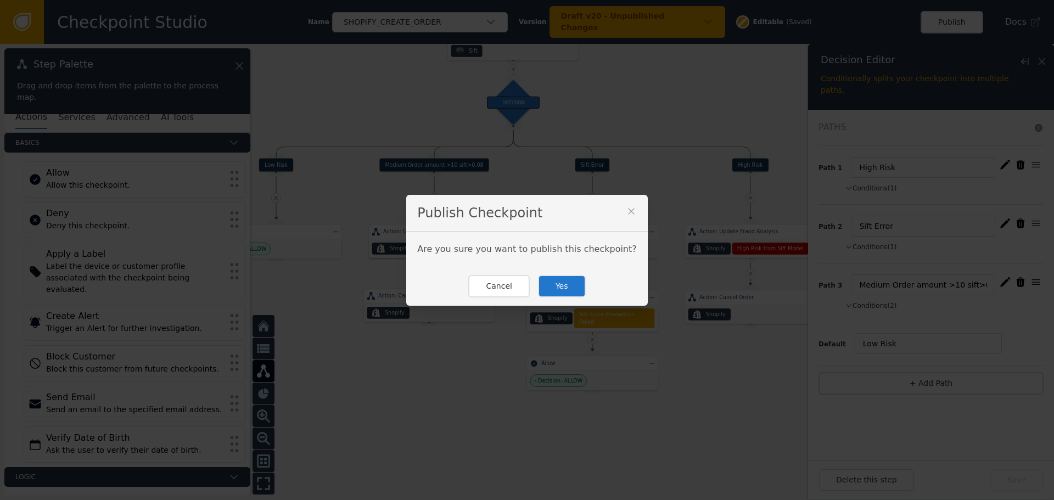
click at [554, 288] on button "Yes" at bounding box center [562, 286] width 48 height 23
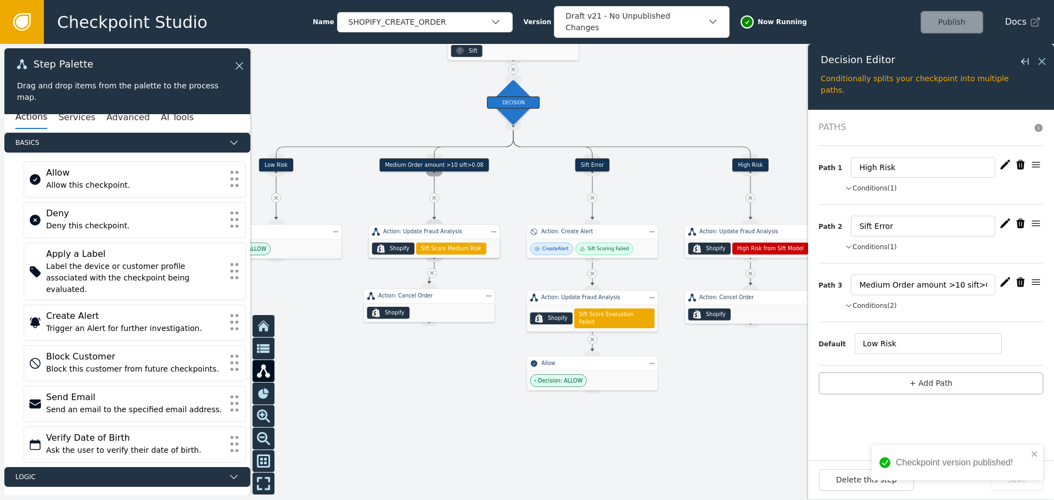
click at [437, 167] on div "Source Handle for step" at bounding box center [434, 172] width 16 height 10
click at [1042, 60] on icon at bounding box center [1042, 61] width 12 height 12
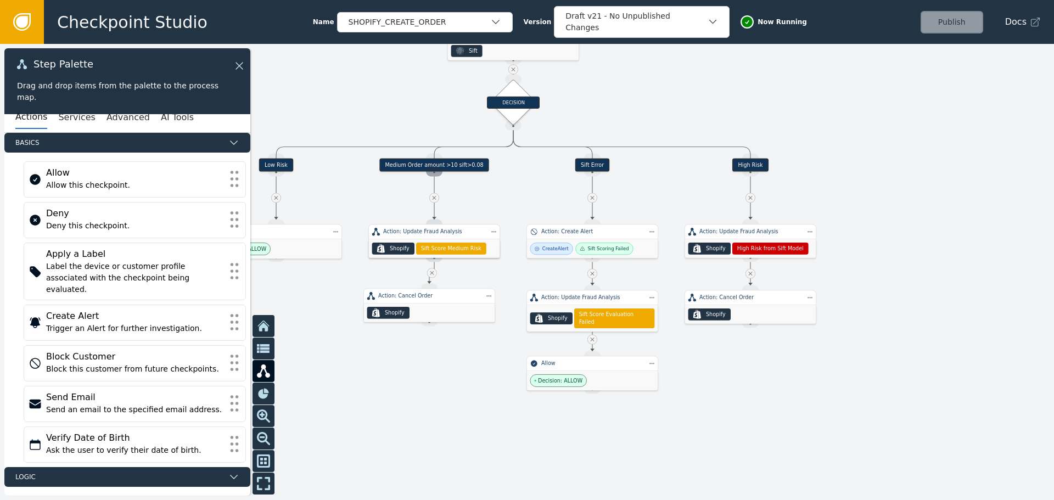
click at [433, 169] on div "Source Handle for step" at bounding box center [434, 172] width 16 height 10
click at [435, 163] on div "Medium Order amount >10 sift>0.08" at bounding box center [434, 165] width 110 height 13
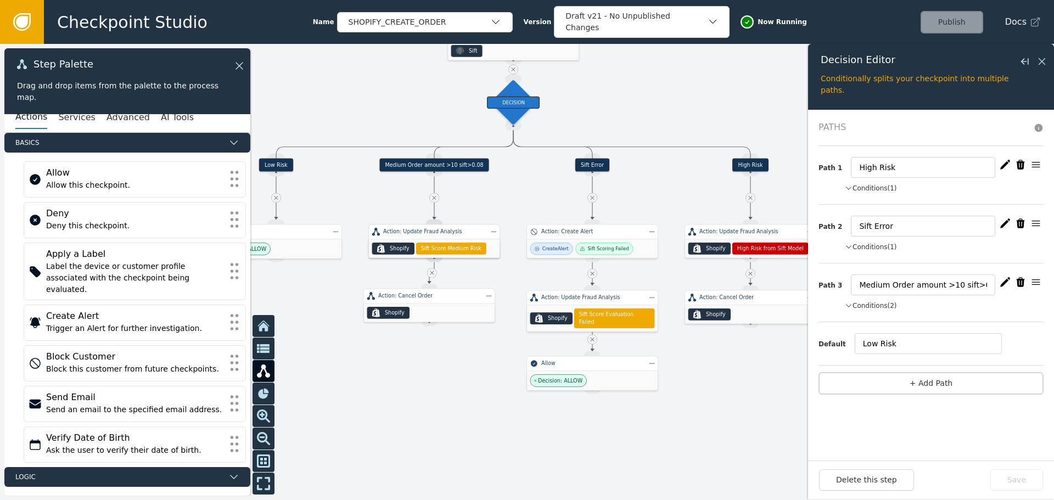
click at [1003, 284] on icon "button" at bounding box center [1005, 282] width 10 height 10
